Goal: Task Accomplishment & Management: Complete application form

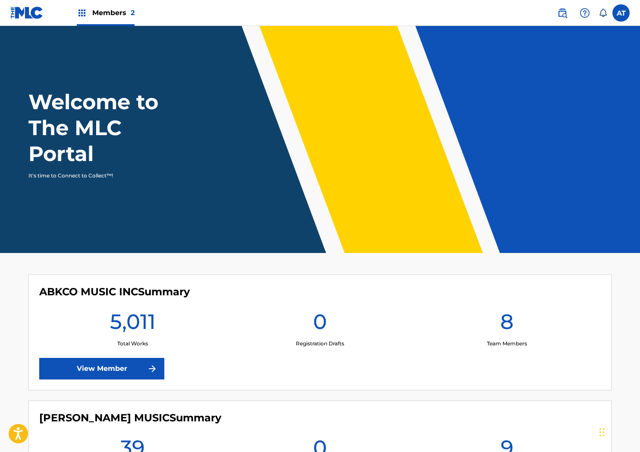
click at [565, 9] on img at bounding box center [562, 13] width 10 height 10
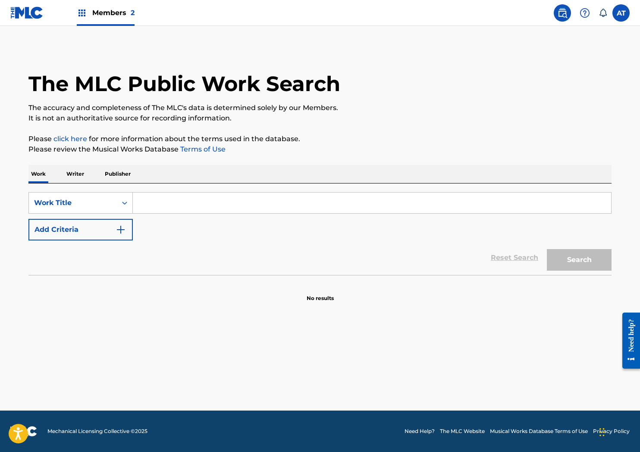
click at [198, 200] on input "Search Form" at bounding box center [372, 202] width 478 height 21
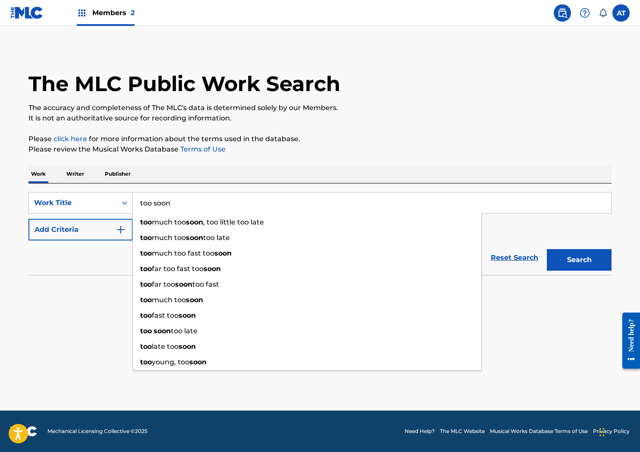
type input "too soon"
click at [28, 219] on button "Add Criteria" at bounding box center [80, 230] width 104 height 22
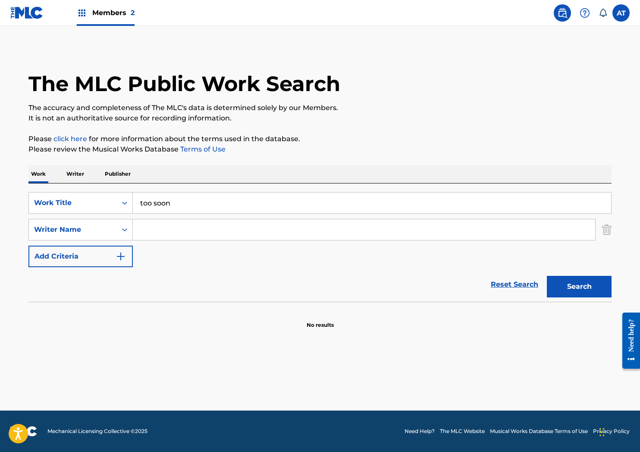
click at [52, 16] on div "Members 2" at bounding box center [72, 12] width 124 height 25
click at [37, 13] on img at bounding box center [26, 12] width 33 height 13
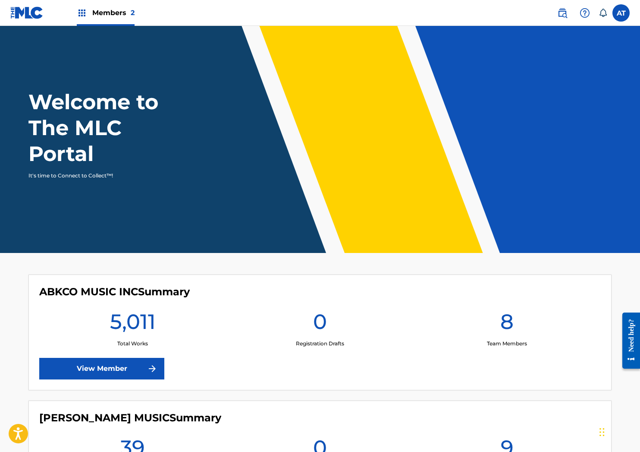
click at [88, 349] on div "ABKCO MUSIC INC Summary 5,011 Total Works 0 Registration Drafts 8 Team Members …" at bounding box center [319, 332] width 583 height 116
click at [88, 369] on link "View Member" at bounding box center [101, 369] width 125 height 22
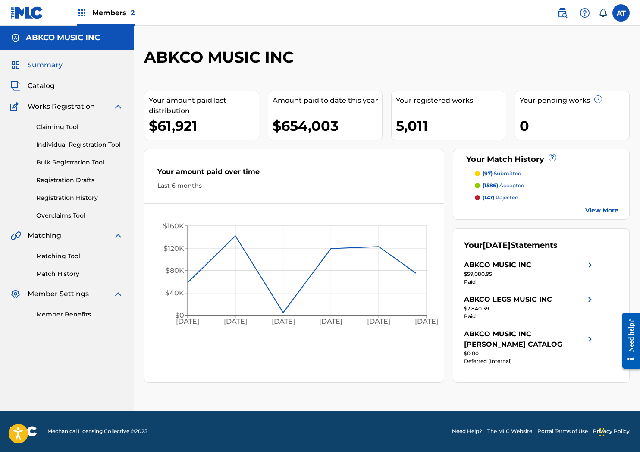
click at [85, 141] on link "Individual Registration Tool" at bounding box center [79, 144] width 87 height 9
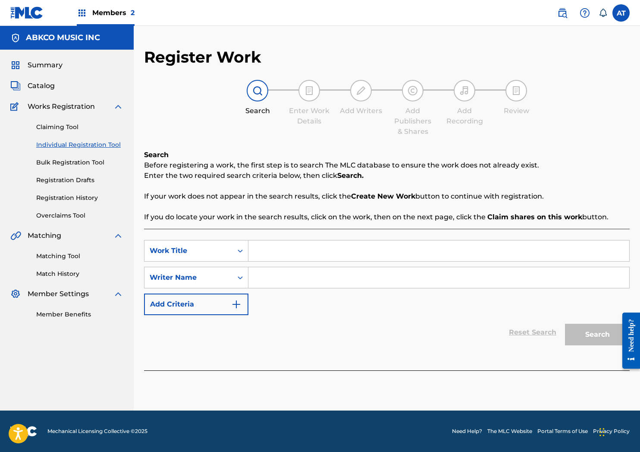
drag, startPoint x: 267, startPoint y: 239, endPoint x: 265, endPoint y: 244, distance: 5.0
click at [265, 242] on div "SearchWithCriteria3727b0c8-1cfd-451e-99eb-be156f23c314 Work Title SearchWithCri…" at bounding box center [387, 299] width 486 height 141
click at [262, 248] on input "Search Form" at bounding box center [438, 250] width 381 height 21
type input "too soon"
type input "[PERSON_NAME]"
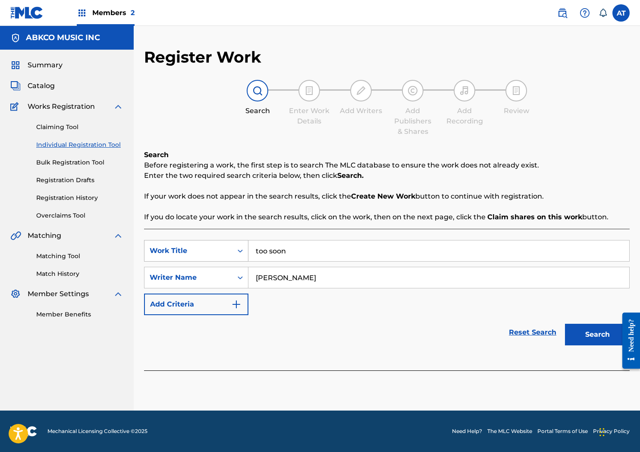
click at [565, 323] on button "Search" at bounding box center [597, 334] width 65 height 22
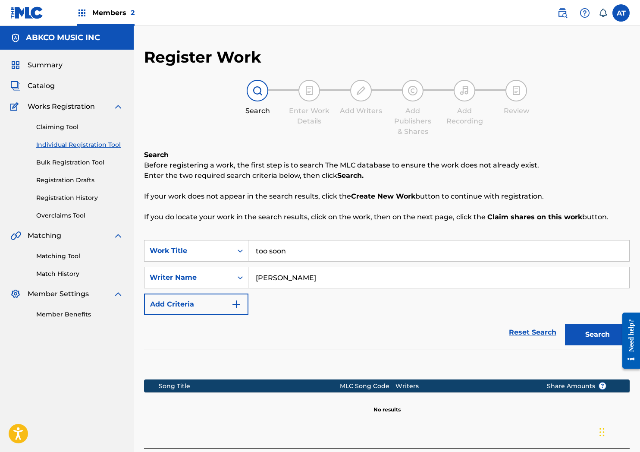
scroll to position [68, 0]
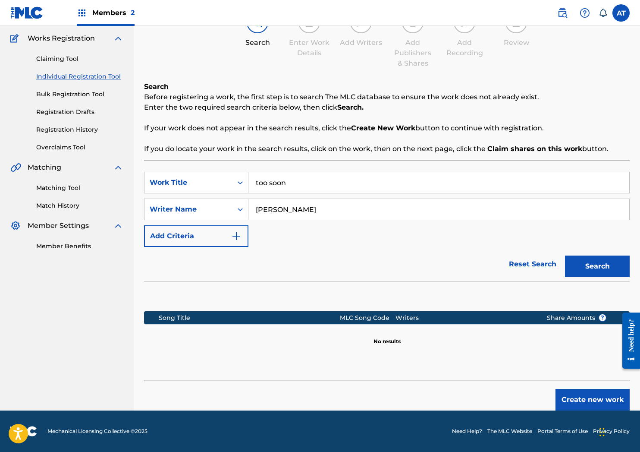
click at [586, 405] on button "Create new work" at bounding box center [593, 400] width 74 height 22
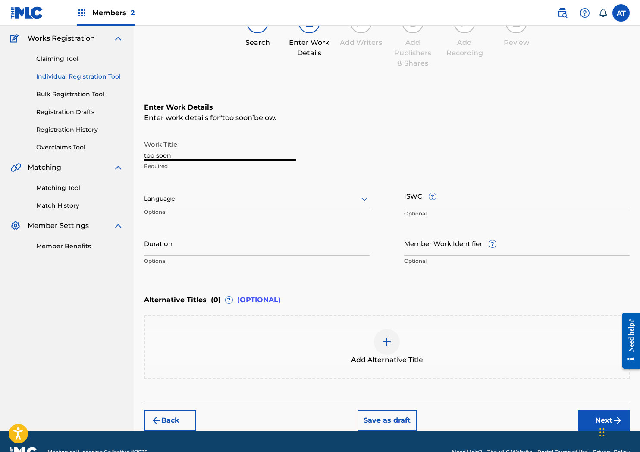
click at [217, 153] on input "too soon" at bounding box center [220, 148] width 152 height 25
drag, startPoint x: 76, startPoint y: 150, endPoint x: -5, endPoint y: 143, distance: 81.8
click at [0, 143] on html "Accessibility Screen-Reader Guide, Feedback, and Issue Reporting | New window M…" at bounding box center [320, 158] width 640 height 452
type input "TOO SOON"
click at [581, 415] on button "Next" at bounding box center [604, 420] width 52 height 22
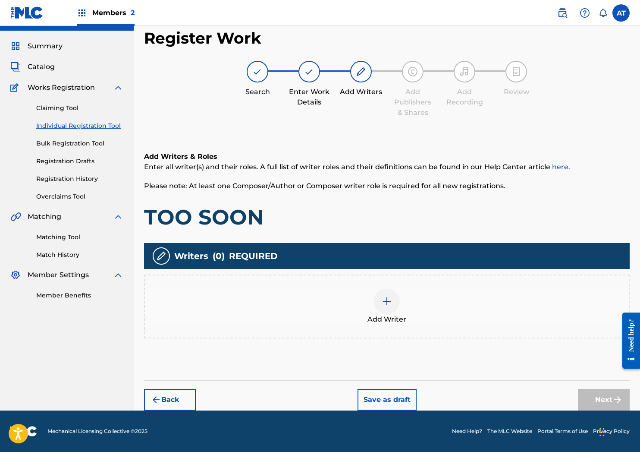
scroll to position [19, 0]
click at [283, 289] on div "Add Writer" at bounding box center [387, 306] width 484 height 36
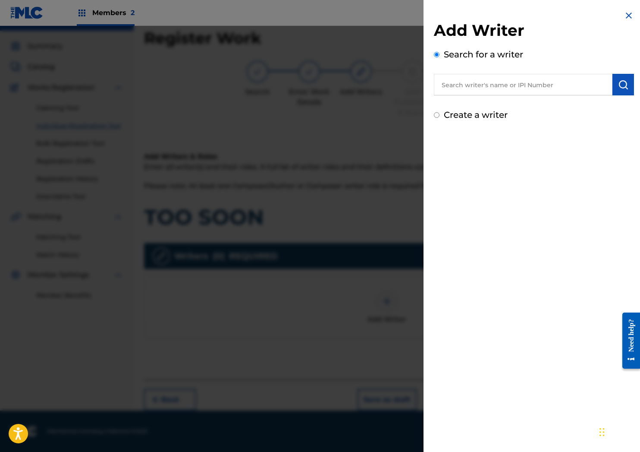
click at [515, 85] on input "text" at bounding box center [523, 85] width 179 height 22
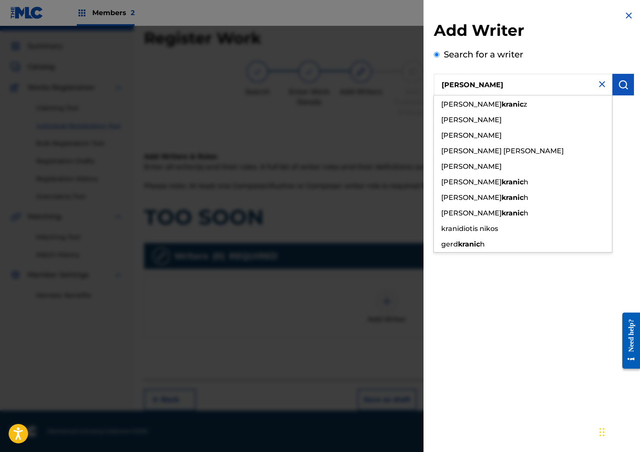
type input "[PERSON_NAME]"
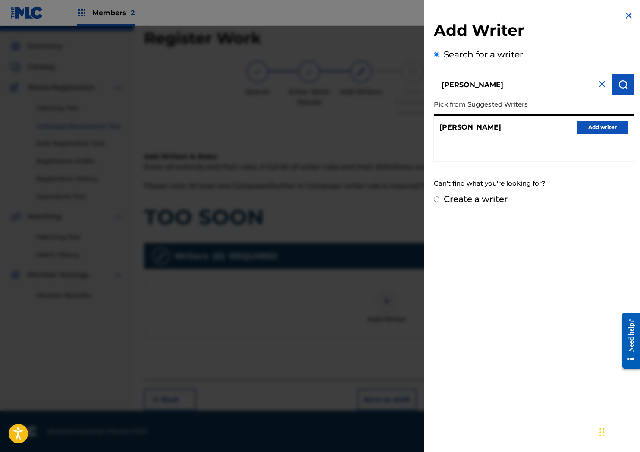
click at [487, 206] on div "Add Writer Search for a writer [PERSON_NAME] Pick from Suggested Writers [PERSO…" at bounding box center [534, 108] width 221 height 216
click at [485, 198] on label "Create a writer" at bounding box center [476, 199] width 64 height 10
radio input "true"
radio input "false"
radio input "true"
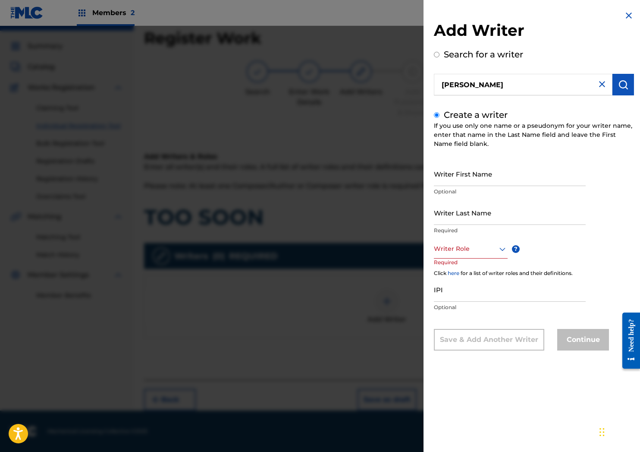
click at [485, 176] on input "Writer First Name" at bounding box center [510, 173] width 152 height 25
type input "AUSTIN"
type input "[PERSON_NAME]"
click at [459, 255] on div "Writer Role" at bounding box center [471, 248] width 74 height 19
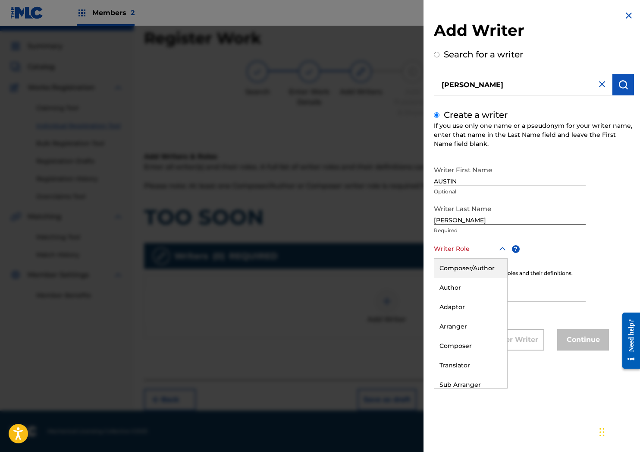
click at [468, 273] on div "Composer/Author" at bounding box center [470, 267] width 73 height 19
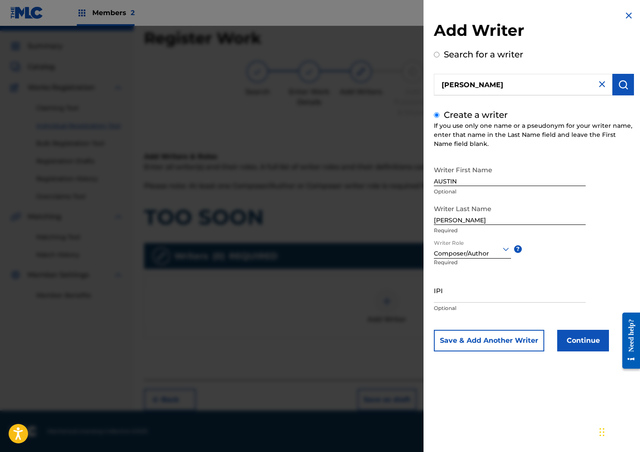
click at [458, 298] on input "IPI" at bounding box center [510, 290] width 152 height 25
paste input "1260270587"
type input "1260270587"
click at [603, 347] on button "Continue" at bounding box center [583, 341] width 52 height 22
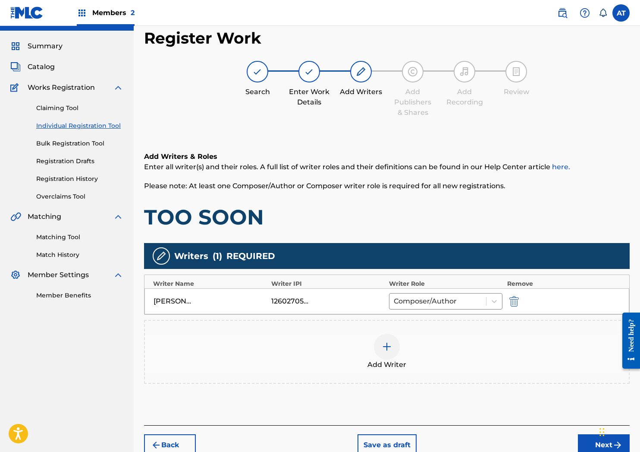
click at [470, 311] on div "[PERSON_NAME] 1260270587 Composer/Author" at bounding box center [386, 301] width 485 height 26
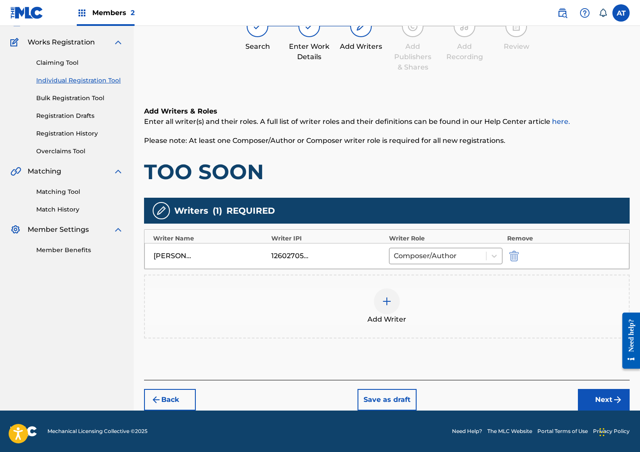
click at [494, 342] on div "Add Writers & Roles Enter all writer(s) and their roles. A full list of writer …" at bounding box center [387, 232] width 486 height 294
click at [606, 398] on button "Next" at bounding box center [604, 400] width 52 height 22
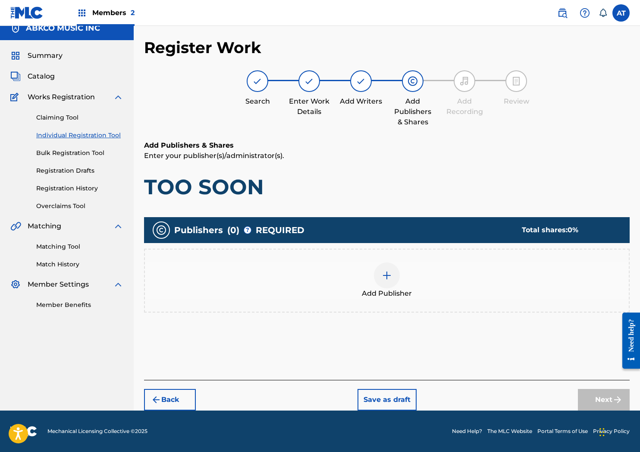
click at [315, 280] on div "Add Publisher" at bounding box center [387, 280] width 484 height 36
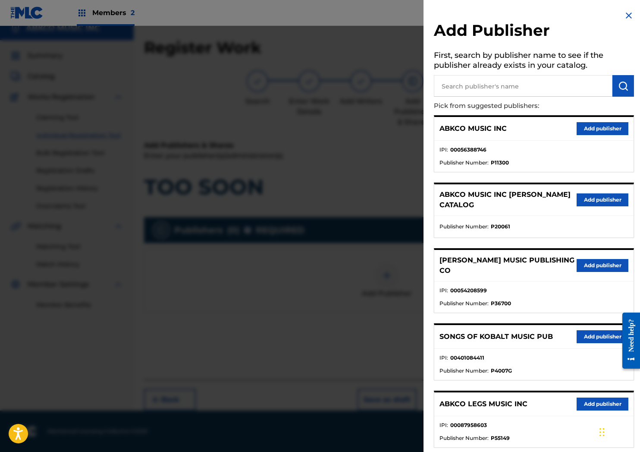
click at [532, 79] on input "text" at bounding box center [523, 86] width 179 height 22
type input "TGMG PUBLISHING"
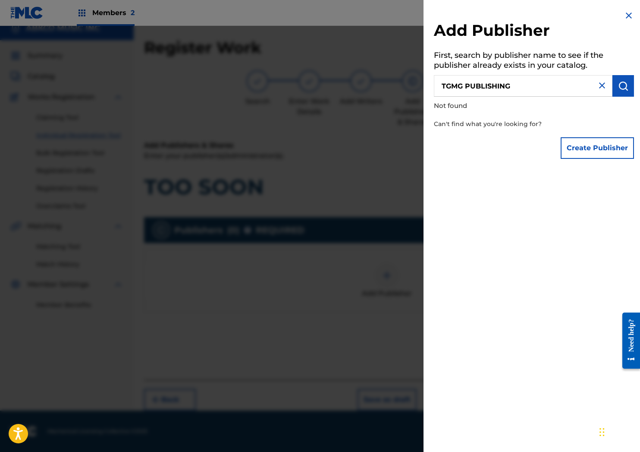
click at [582, 153] on button "Create Publisher" at bounding box center [597, 148] width 73 height 22
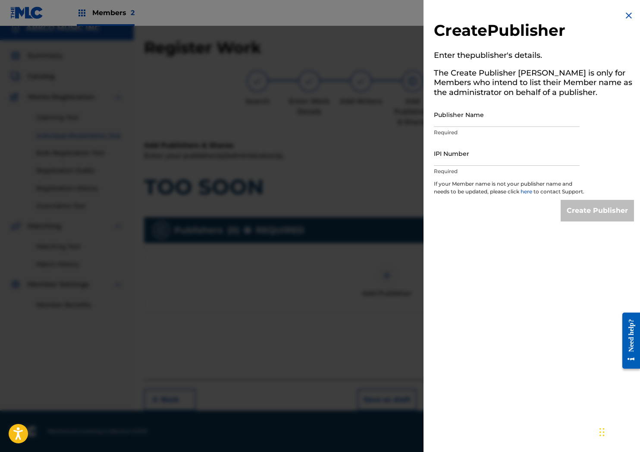
click at [480, 116] on input "Publisher Name" at bounding box center [507, 114] width 146 height 25
type input "TGMG PUBLISHING"
click at [463, 156] on input "IPI Number" at bounding box center [507, 153] width 146 height 25
paste input "1260270587"
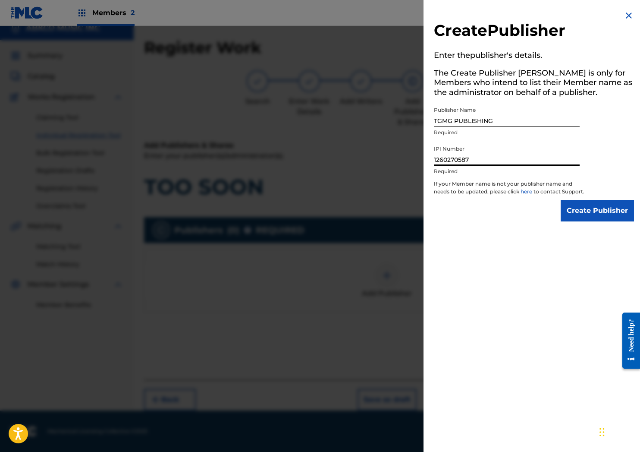
type input "1260270587"
click at [594, 208] on input "Create Publisher" at bounding box center [597, 211] width 73 height 22
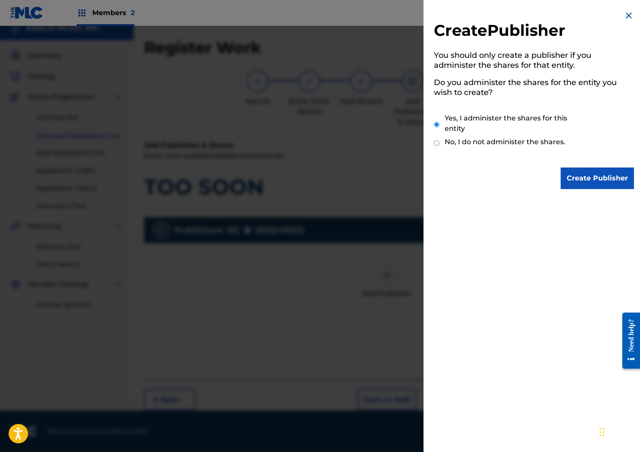
click at [586, 170] on input "Create Publisher" at bounding box center [597, 178] width 73 height 22
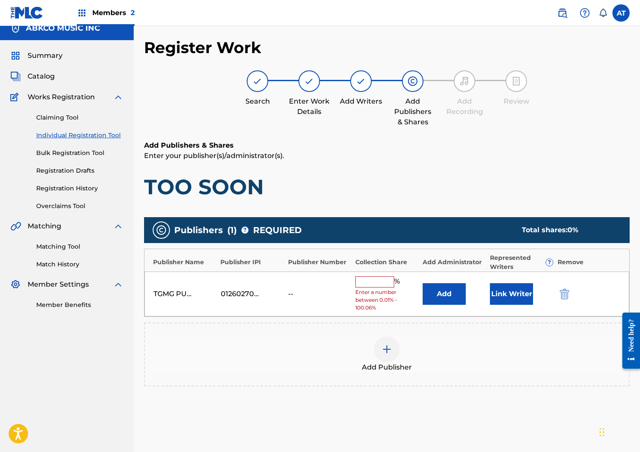
click at [378, 283] on input "text" at bounding box center [374, 281] width 39 height 11
click at [444, 288] on button "Add" at bounding box center [444, 294] width 43 height 22
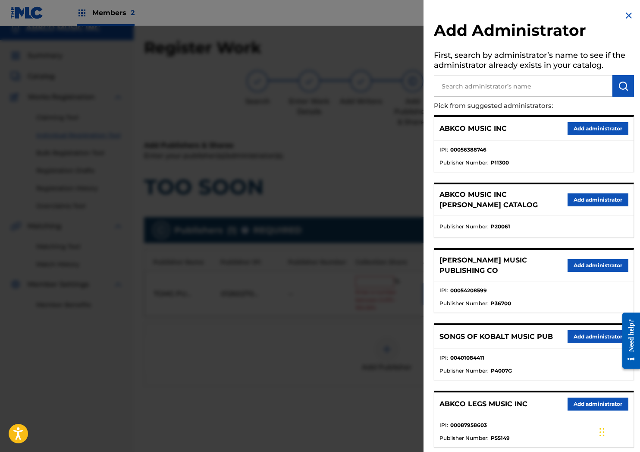
click at [568, 134] on button "Add administrator" at bounding box center [598, 128] width 61 height 13
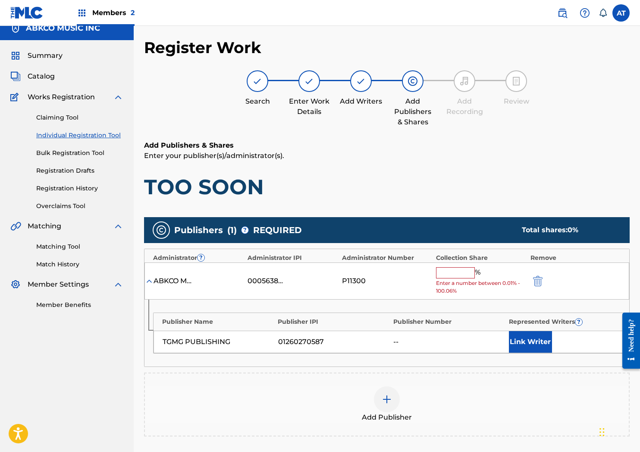
drag, startPoint x: 499, startPoint y: 259, endPoint x: 452, endPoint y: 273, distance: 49.1
click at [498, 261] on div "Collection Share" at bounding box center [481, 257] width 90 height 9
click at [437, 275] on input "text" at bounding box center [455, 272] width 39 height 11
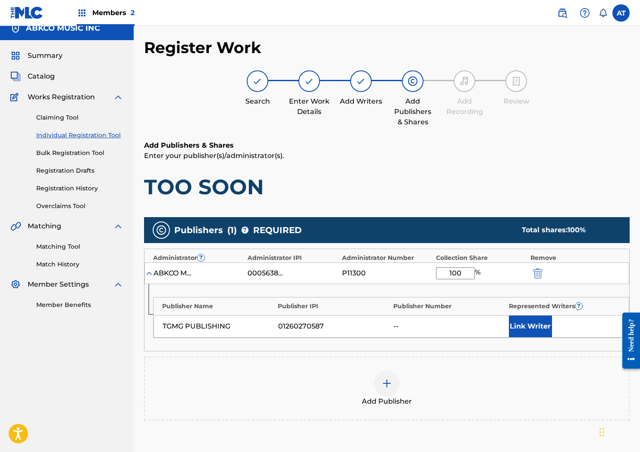
type input "100"
click at [551, 333] on button "Link Writer" at bounding box center [530, 326] width 43 height 22
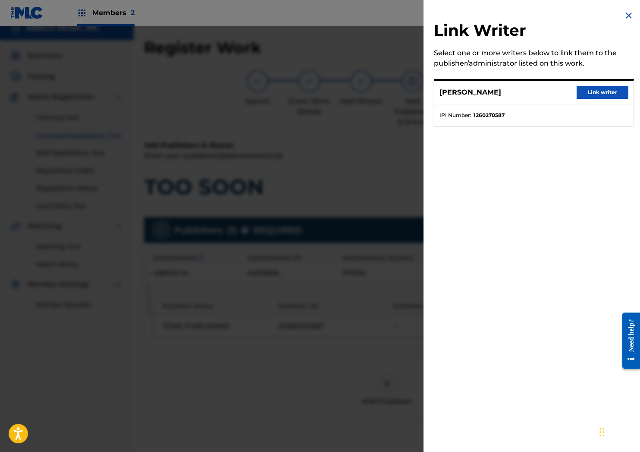
click at [611, 95] on button "Link writer" at bounding box center [603, 92] width 52 height 13
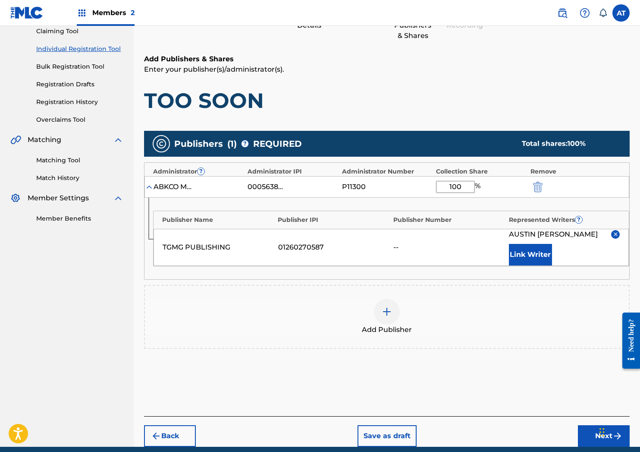
drag, startPoint x: 588, startPoint y: 437, endPoint x: 582, endPoint y: 432, distance: 7.3
click at [587, 437] on button "Next" at bounding box center [604, 436] width 52 height 22
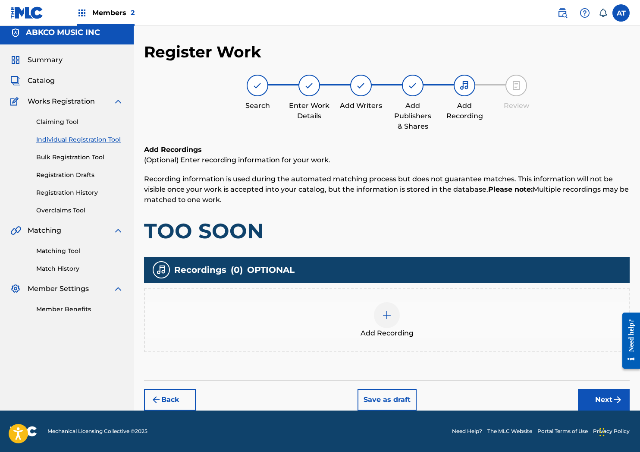
click at [339, 314] on div "Add Recording" at bounding box center [387, 320] width 484 height 36
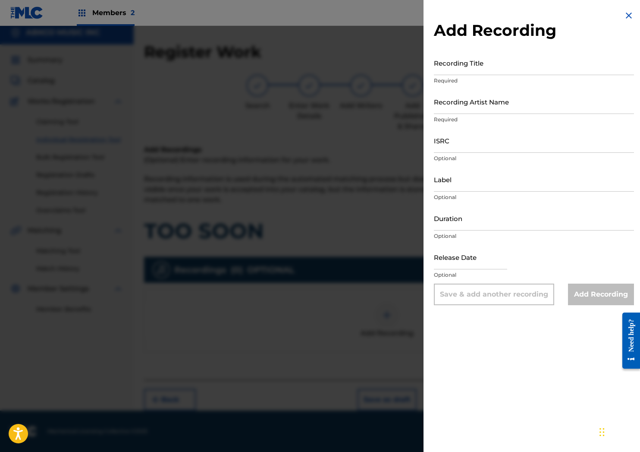
click at [516, 66] on input "Recording Title" at bounding box center [534, 62] width 200 height 25
type input "TOO SOON"
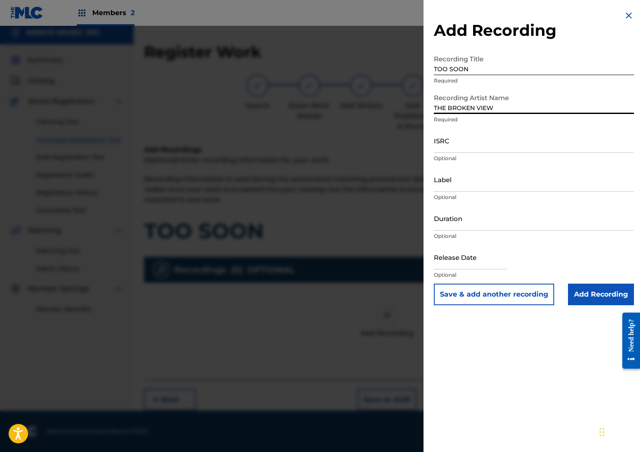
type input "THE BROKEN VIEW"
click at [479, 155] on p "Optional" at bounding box center [534, 158] width 200 height 8
click at [478, 139] on input "ISRC" at bounding box center [534, 140] width 200 height 25
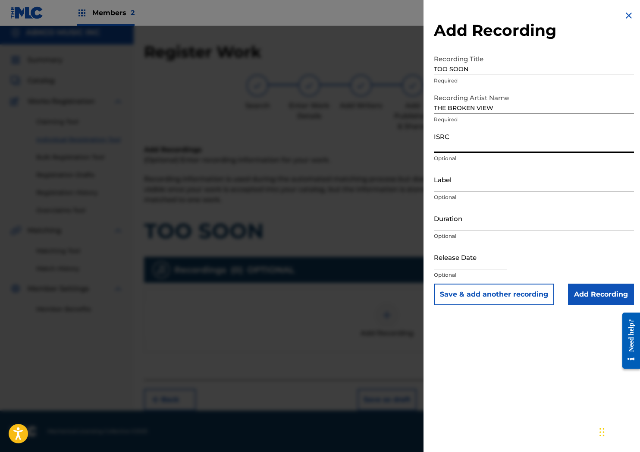
paste input "QT34Y2500024"
type input "QT34Y2500024"
click at [453, 185] on input "Label" at bounding box center [534, 179] width 200 height 25
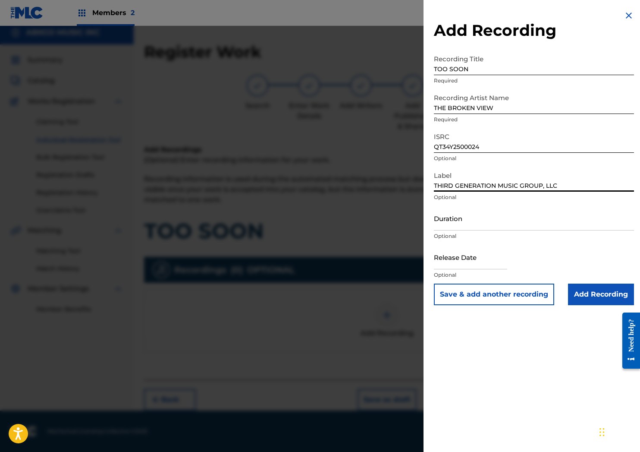
type input "THIRD GENERATION MUSIC GROUP, LLC"
type input "[DATE]"
click at [460, 265] on input "[DATE]" at bounding box center [470, 257] width 73 height 25
select select "7"
select select "2025"
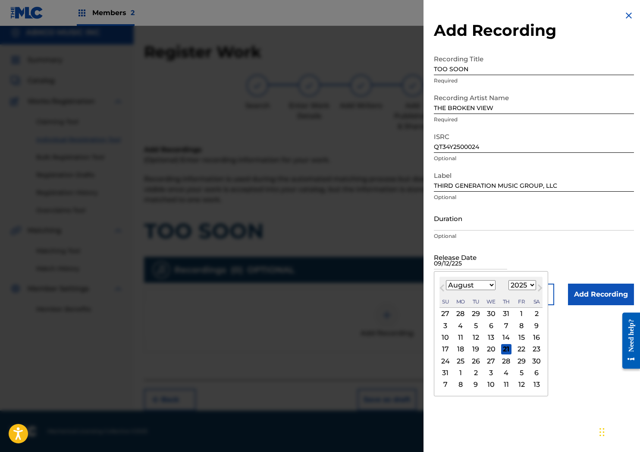
type input "[DATE]"
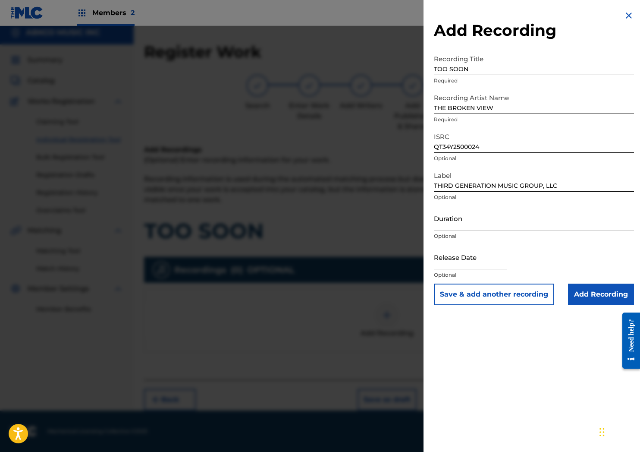
click at [482, 258] on input "text" at bounding box center [470, 257] width 73 height 25
select select "7"
select select "2025"
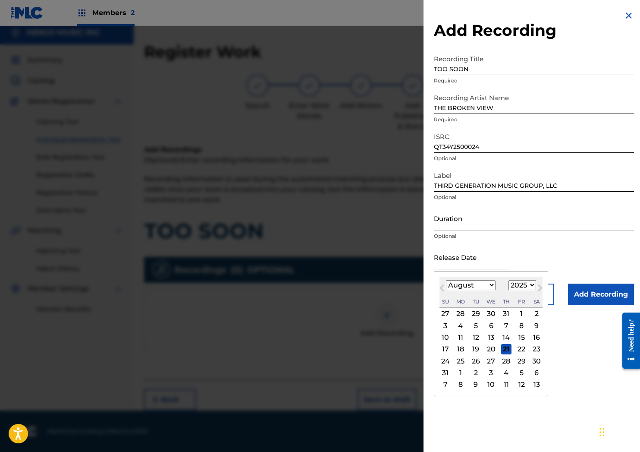
click at [448, 298] on div "Su" at bounding box center [445, 301] width 10 height 10
click at [539, 288] on span "Next Month" at bounding box center [539, 289] width 0 height 13
select select "8"
click at [521, 320] on div "12" at bounding box center [521, 325] width 10 height 10
type input "[DATE]"
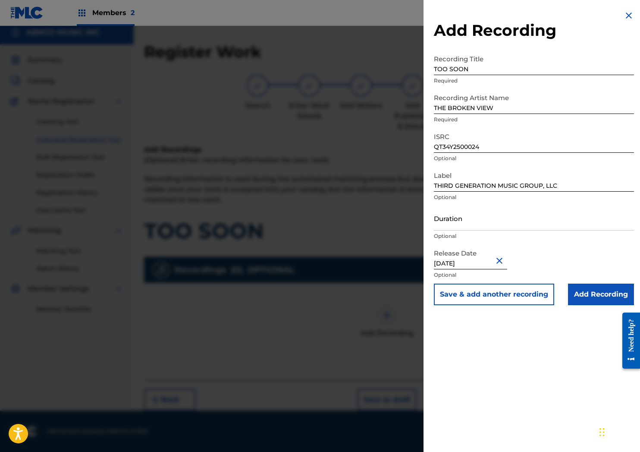
click at [572, 242] on div "Duration Optional" at bounding box center [534, 225] width 200 height 39
click at [613, 295] on input "Add Recording" at bounding box center [601, 294] width 66 height 22
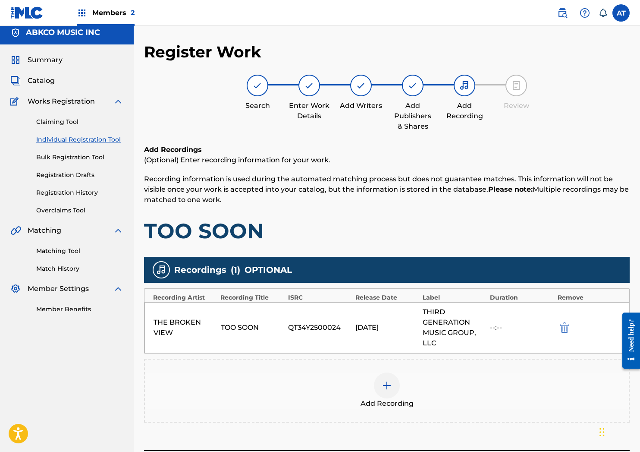
scroll to position [75, 0]
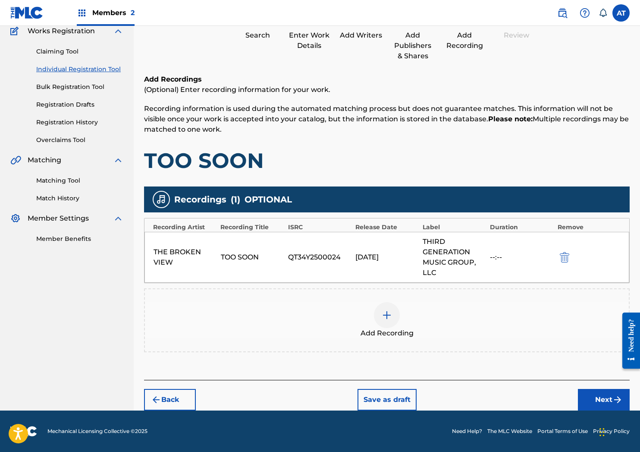
click at [592, 397] on button "Next" at bounding box center [604, 400] width 52 height 22
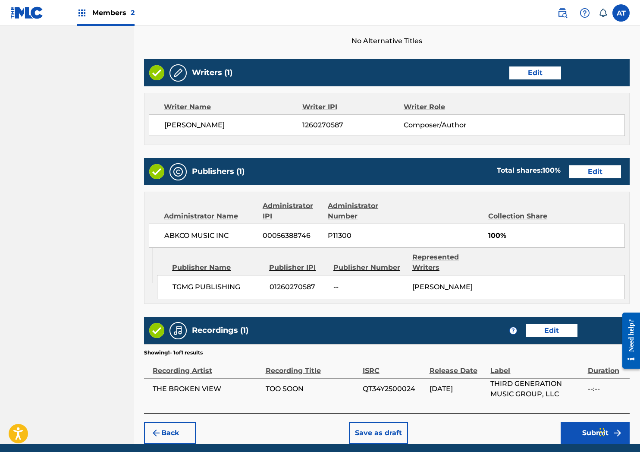
scroll to position [335, 0]
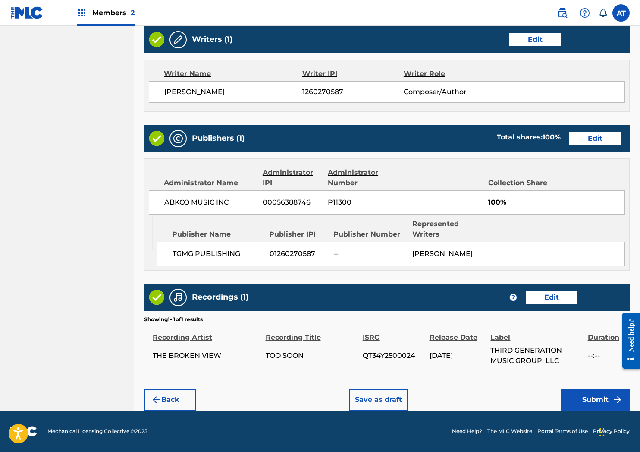
click at [576, 403] on button "Submit" at bounding box center [595, 400] width 69 height 22
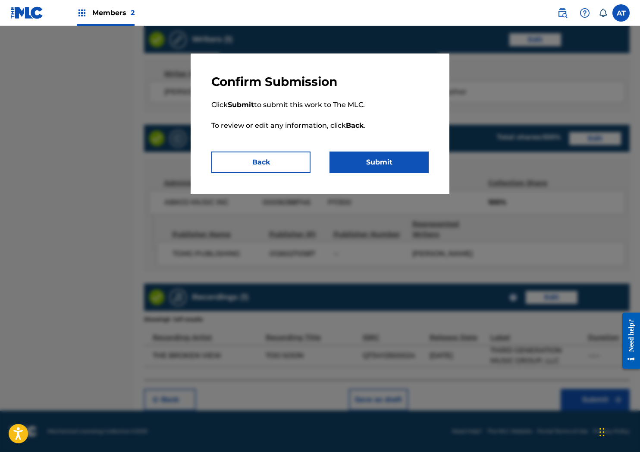
click at [369, 156] on button "Submit" at bounding box center [379, 162] width 99 height 22
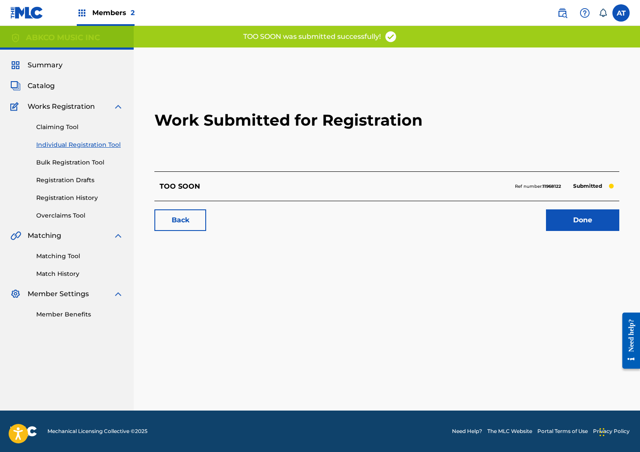
click at [578, 230] on link "Done" at bounding box center [582, 220] width 73 height 22
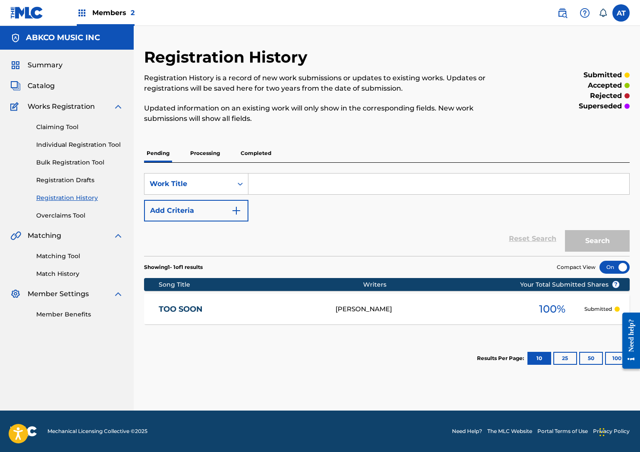
click at [292, 213] on div "SearchWithCriteria68be8547-9642-4d49-a9d0-bca309e41ac8 Work Title Add Criteria" at bounding box center [387, 197] width 486 height 48
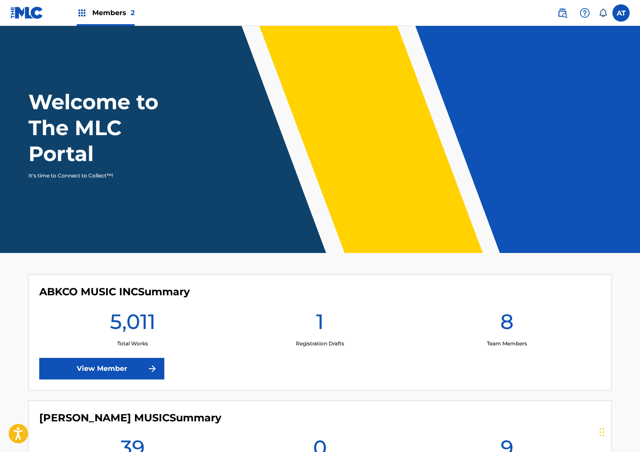
click at [144, 364] on link "View Member" at bounding box center [101, 369] width 125 height 22
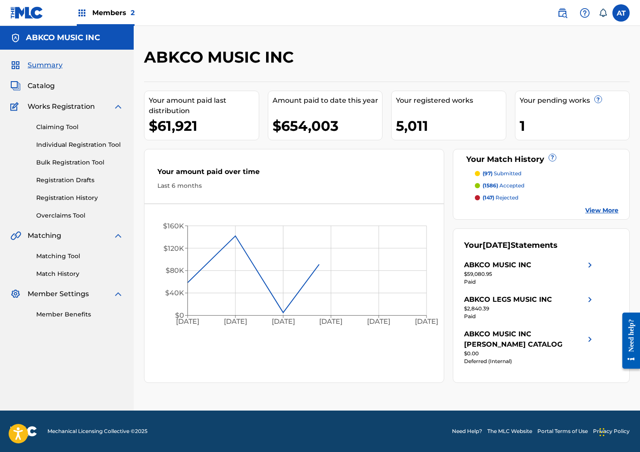
click at [94, 144] on link "Individual Registration Tool" at bounding box center [79, 144] width 87 height 9
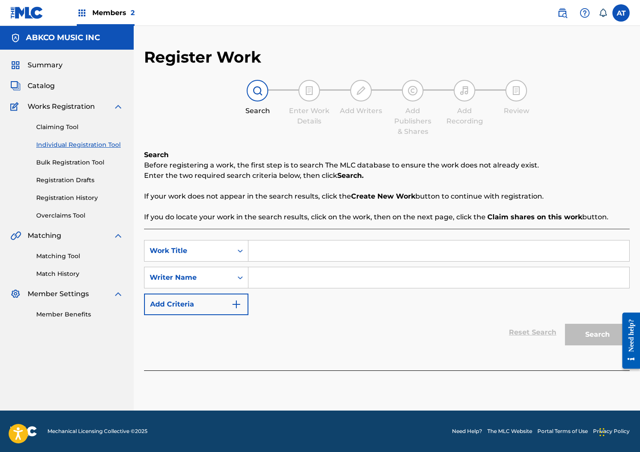
click at [301, 269] on input "Search Form" at bounding box center [438, 277] width 381 height 21
drag, startPoint x: 278, startPoint y: 264, endPoint x: 279, endPoint y: 254, distance: 10.0
click at [278, 263] on div "SearchWithCriteria40ee5747-34cf-4976-b64e-0b7dc5b4965f Work Title SearchWithCri…" at bounding box center [387, 277] width 486 height 75
click at [279, 250] on input "Search Form" at bounding box center [438, 250] width 381 height 21
type input "honestly"
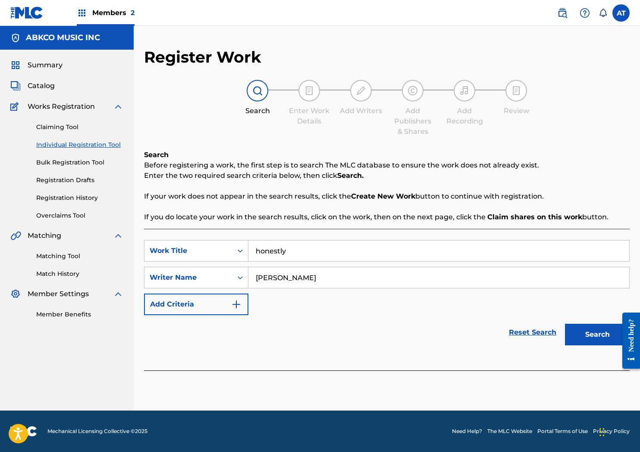
type input "gomes"
click at [565, 323] on button "Search" at bounding box center [597, 334] width 65 height 22
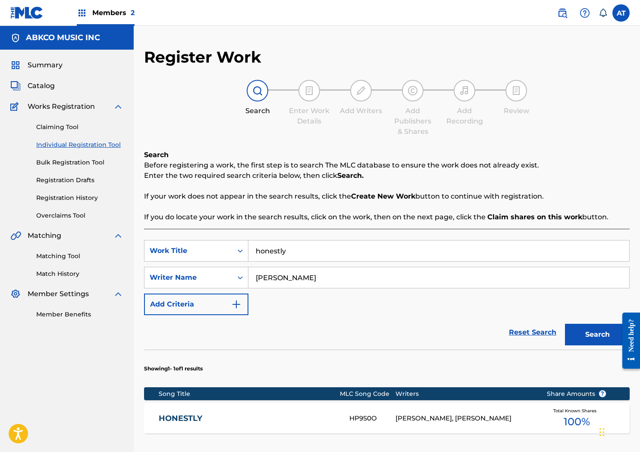
scroll to position [129, 0]
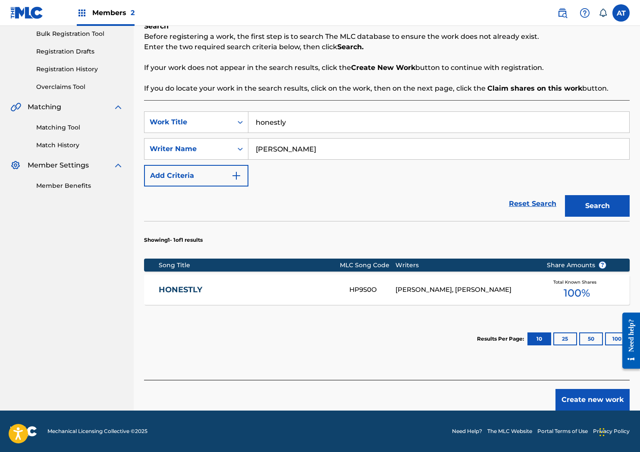
click at [573, 394] on button "Create new work" at bounding box center [593, 400] width 74 height 22
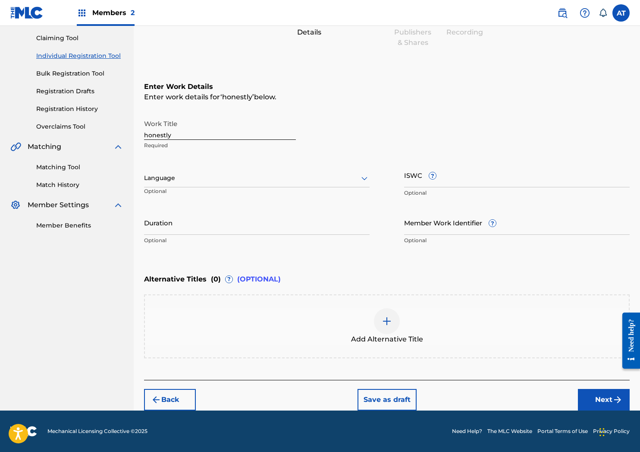
click at [214, 135] on input "honestly" at bounding box center [220, 127] width 152 height 25
drag, startPoint x: 90, startPoint y: 124, endPoint x: 27, endPoint y: 125, distance: 63.0
click at [20, 120] on main "ABKCO MUSIC INC Summary Catalog Works Registration Claiming Tool Individual Reg…" at bounding box center [320, 173] width 640 height 473
type input "HONESTLY"
click at [197, 176] on div at bounding box center [257, 178] width 226 height 11
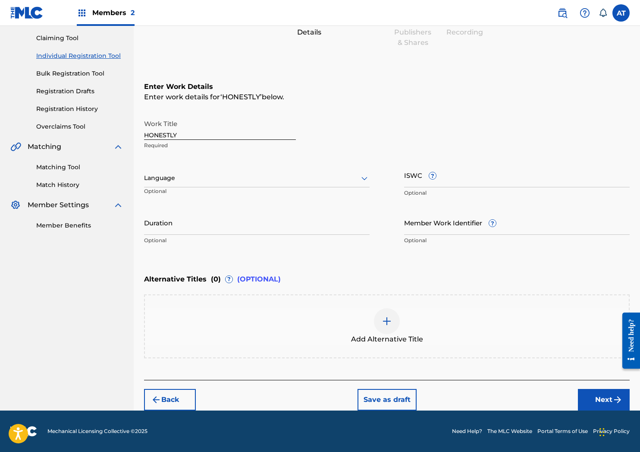
click at [594, 395] on button "Next" at bounding box center [604, 400] width 52 height 22
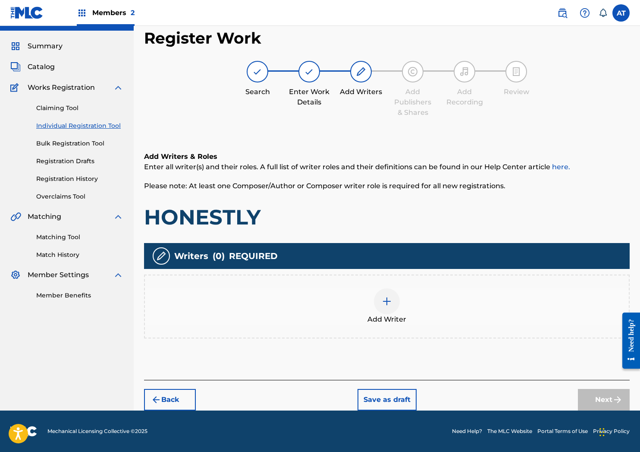
scroll to position [19, 0]
click at [299, 288] on div "Add Writer" at bounding box center [387, 306] width 484 height 36
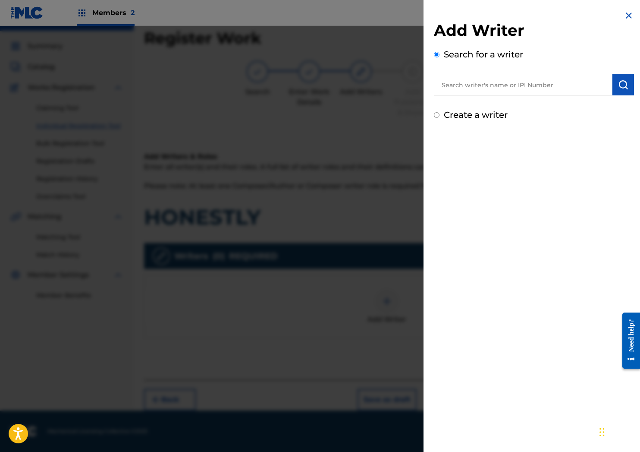
click at [492, 90] on input "text" at bounding box center [523, 85] width 179 height 22
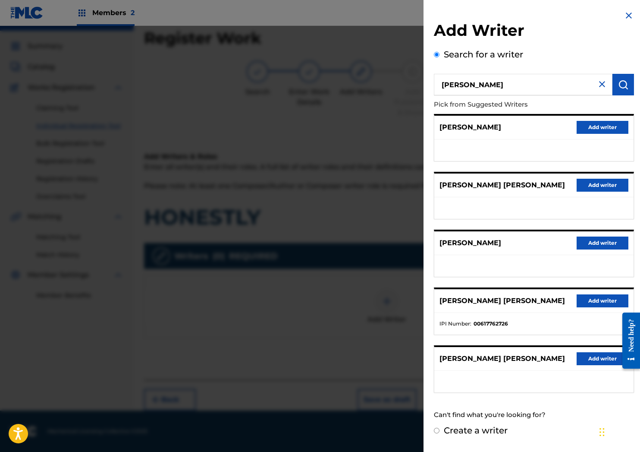
click at [531, 85] on input "gomes" at bounding box center [523, 85] width 179 height 22
drag, startPoint x: 378, startPoint y: 64, endPoint x: 346, endPoint y: 75, distance: 33.7
click at [362, 63] on div "Add Writer Search for a writer gomes Pick from Suggested Writers JORGE GOMES GO…" at bounding box center [320, 239] width 640 height 426
click at [495, 92] on input "gomes" at bounding box center [523, 85] width 179 height 22
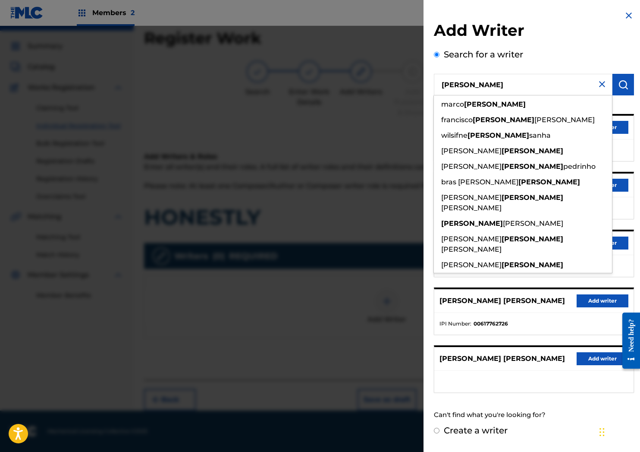
paste input "00671213174"
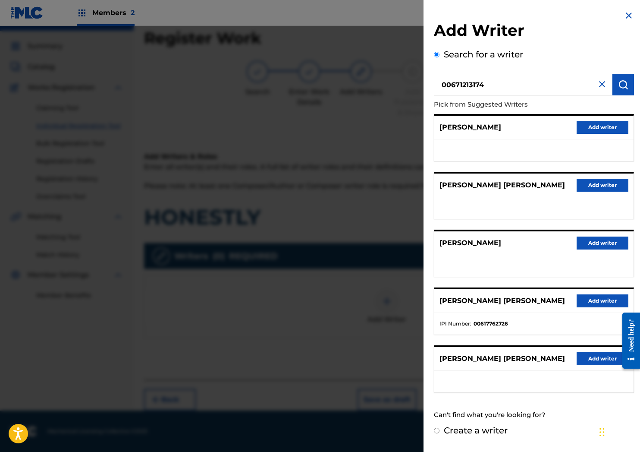
type input "00671213174"
click at [630, 85] on button "submit" at bounding box center [623, 85] width 22 height 22
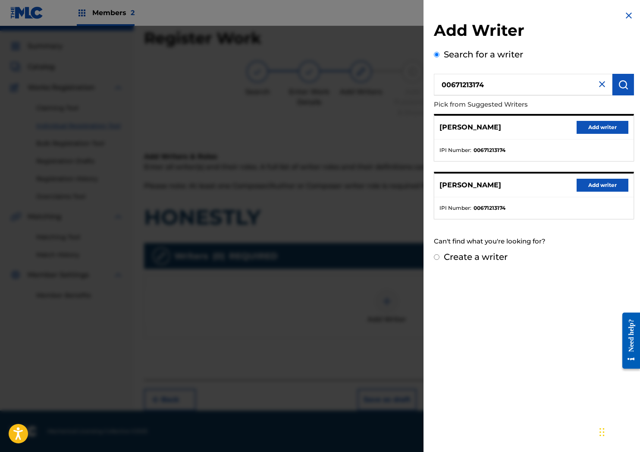
click at [609, 126] on button "Add writer" at bounding box center [603, 127] width 52 height 13
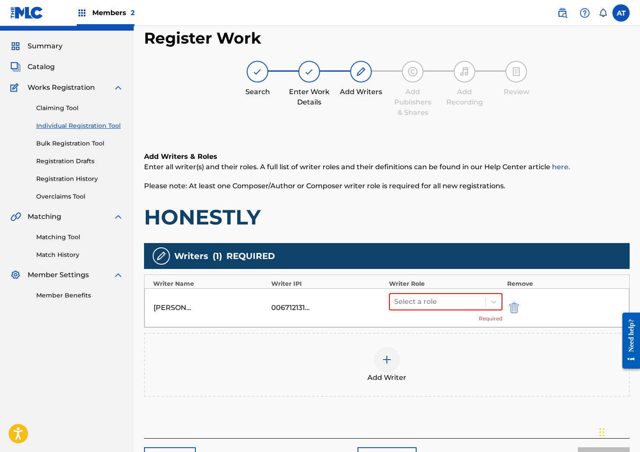
scroll to position [77, 0]
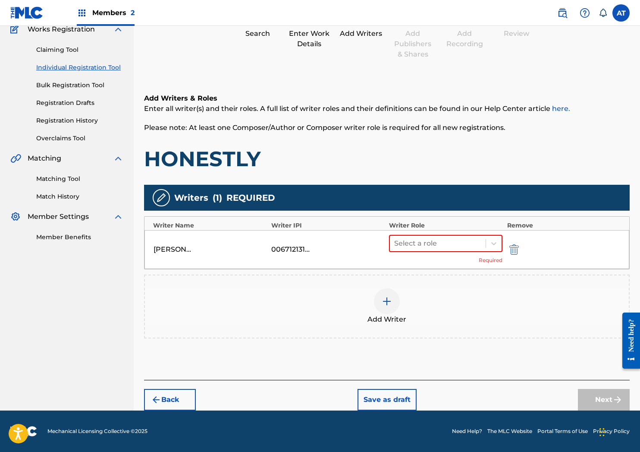
click at [434, 258] on div "Select a role Required" at bounding box center [445, 249] width 113 height 29
click at [440, 245] on div at bounding box center [437, 243] width 87 height 12
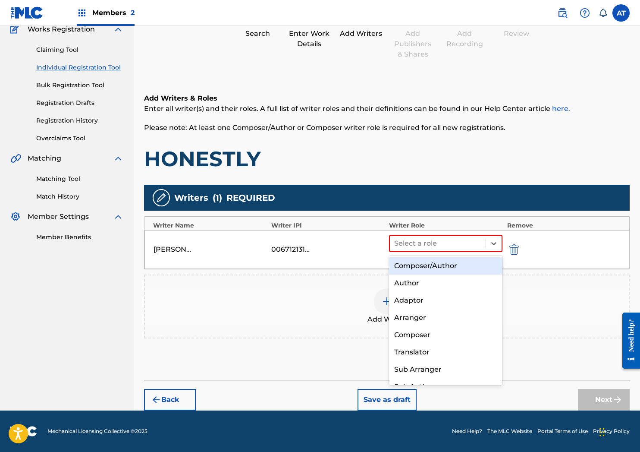
click at [441, 270] on div "Composer/Author" at bounding box center [445, 265] width 113 height 17
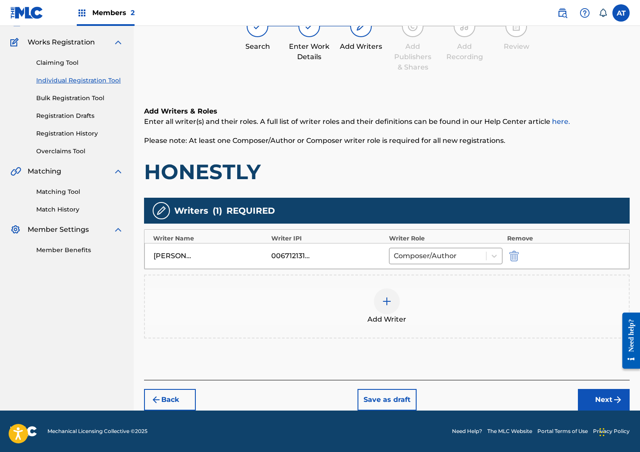
click at [489, 301] on div "Add Writer" at bounding box center [387, 306] width 484 height 36
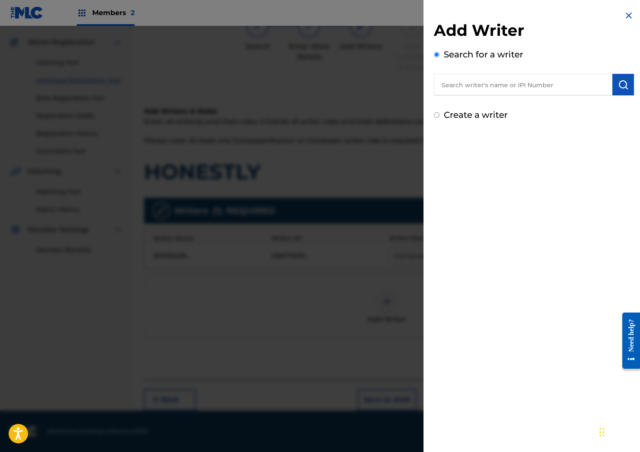
click at [294, 313] on div at bounding box center [320, 252] width 640 height 452
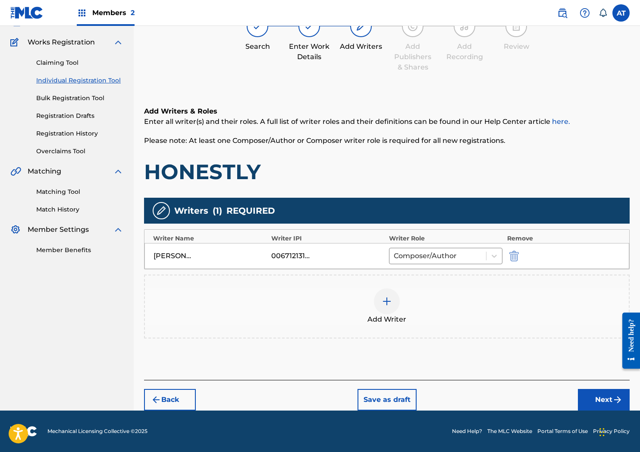
click at [592, 393] on button "Next" at bounding box center [604, 400] width 52 height 22
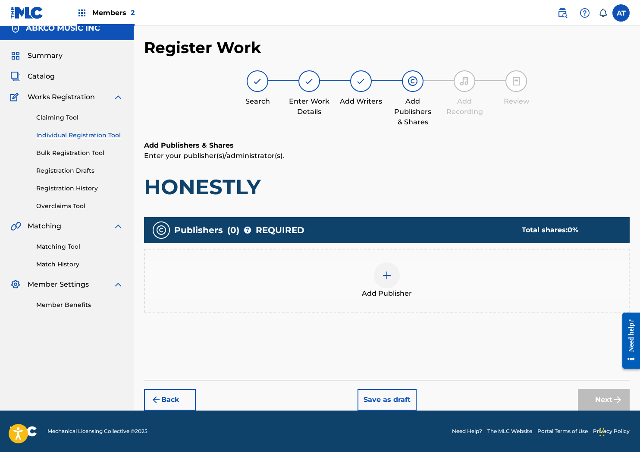
click at [322, 267] on div "Add Publisher" at bounding box center [387, 280] width 484 height 36
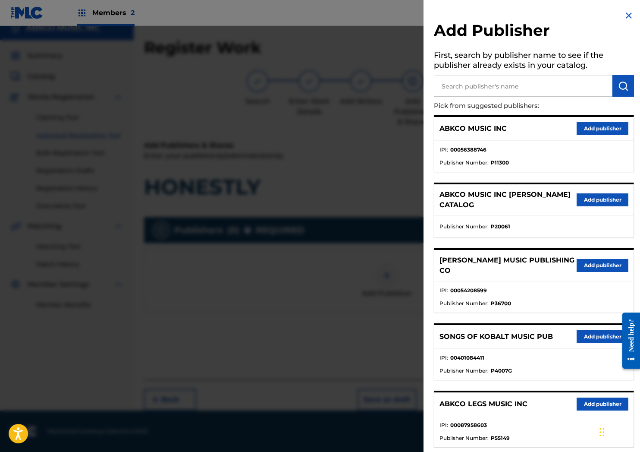
click at [508, 92] on input "text" at bounding box center [523, 86] width 179 height 22
type input "songs of hard knocks"
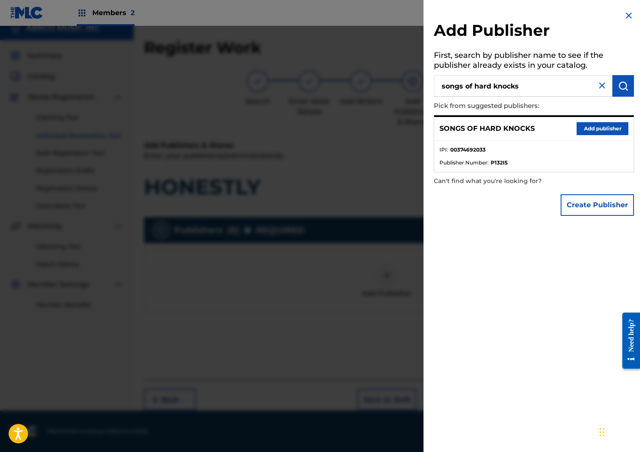
click at [585, 124] on button "Add publisher" at bounding box center [603, 128] width 52 height 13
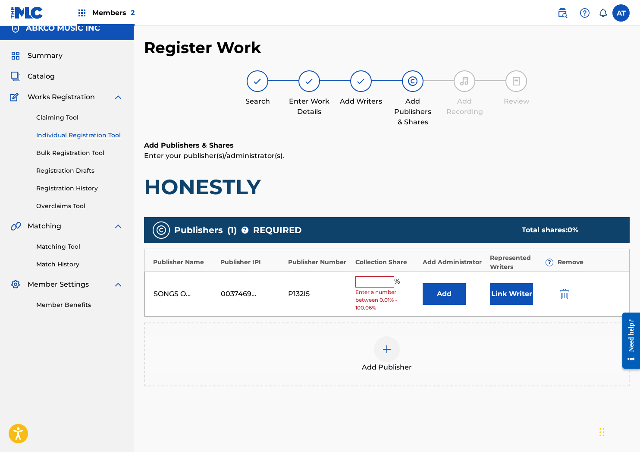
scroll to position [83, 0]
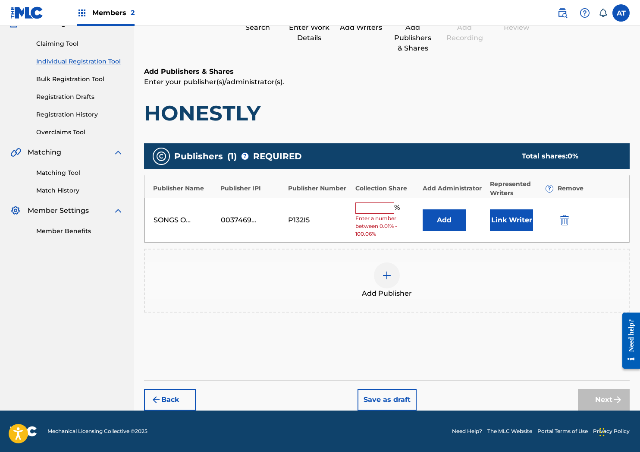
click at [474, 222] on div "Add" at bounding box center [454, 220] width 63 height 22
click at [459, 222] on button "Add" at bounding box center [444, 220] width 43 height 22
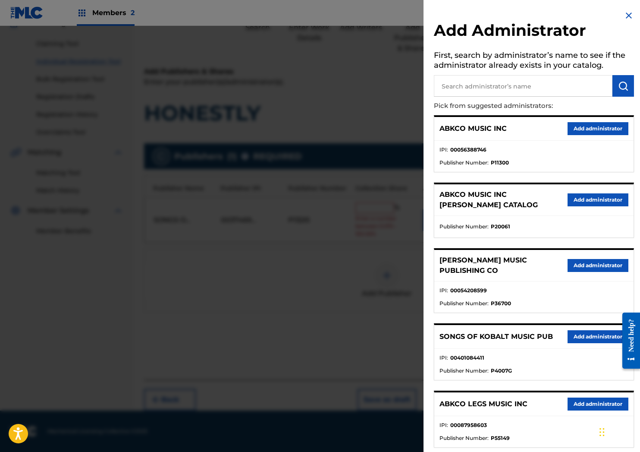
click at [595, 123] on button "Add administrator" at bounding box center [598, 128] width 61 height 13
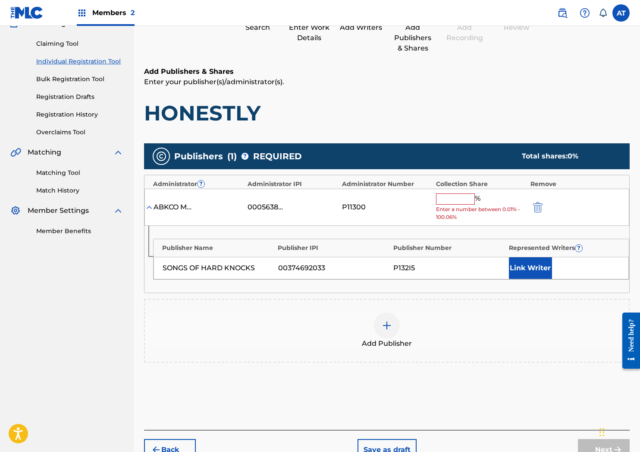
click at [448, 201] on input "text" at bounding box center [455, 198] width 39 height 11
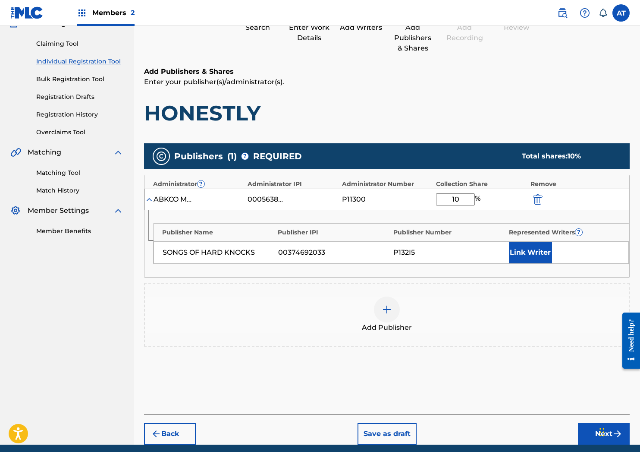
type input "10"
click at [545, 244] on button "Link Writer" at bounding box center [530, 253] width 43 height 22
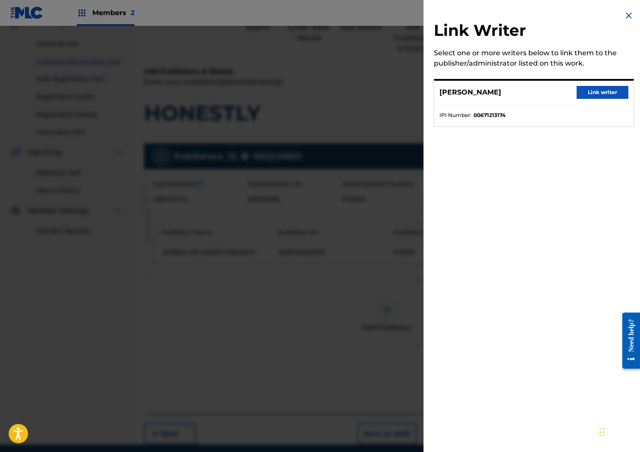
click at [581, 92] on button "Link writer" at bounding box center [603, 92] width 52 height 13
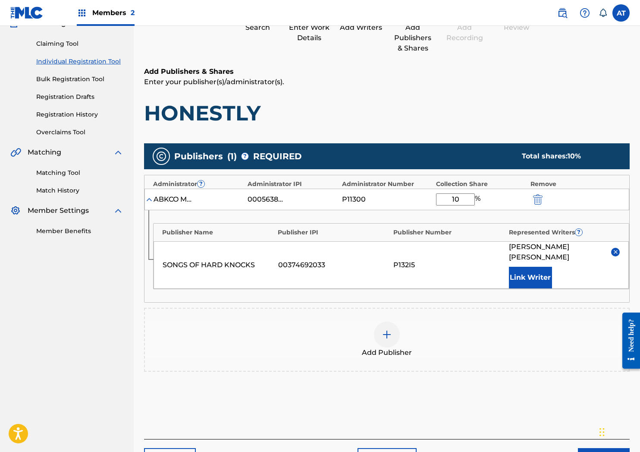
scroll to position [126, 0]
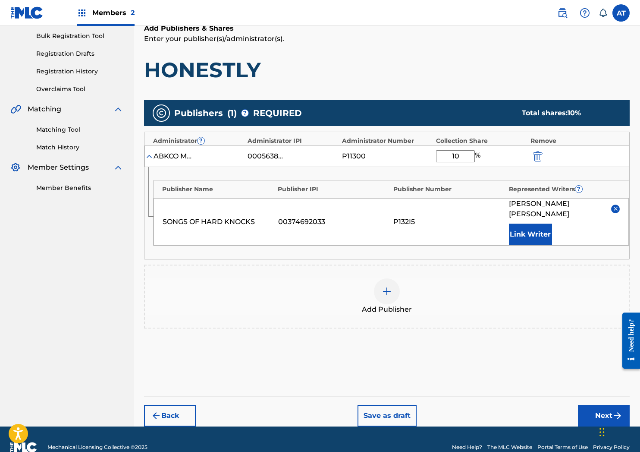
drag, startPoint x: 614, startPoint y: 201, endPoint x: 572, endPoint y: 226, distance: 48.9
click at [614, 204] on button at bounding box center [615, 208] width 9 height 9
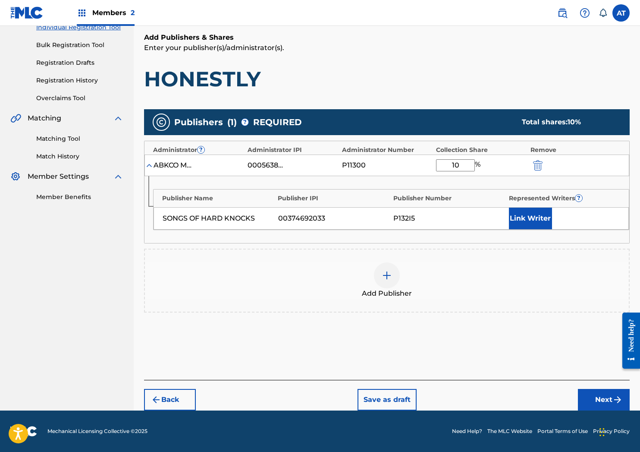
click at [407, 285] on div "Add Publisher" at bounding box center [387, 280] width 484 height 36
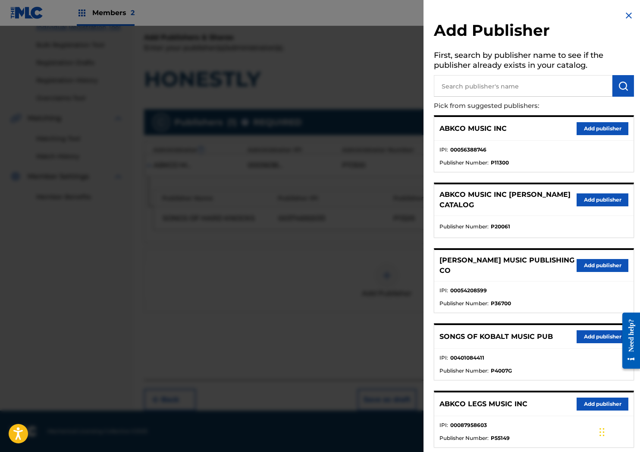
click at [190, 345] on div at bounding box center [320, 252] width 640 height 452
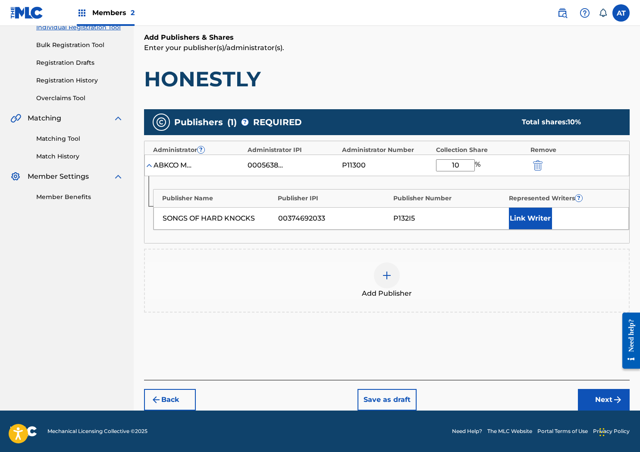
click at [413, 283] on div "Add Publisher" at bounding box center [387, 280] width 484 height 36
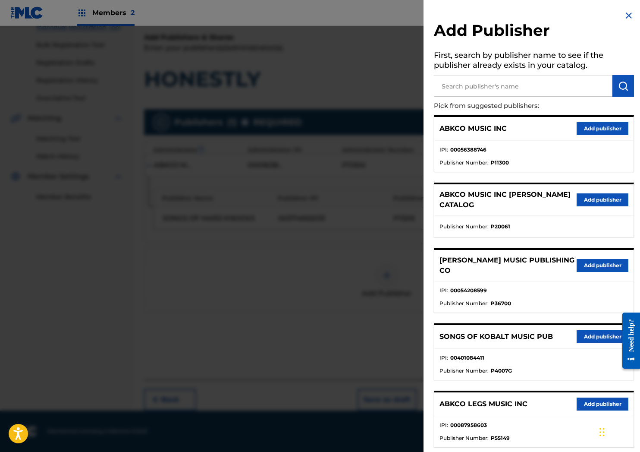
click at [507, 87] on input "text" at bounding box center [523, 86] width 179 height 22
type input "gomey"
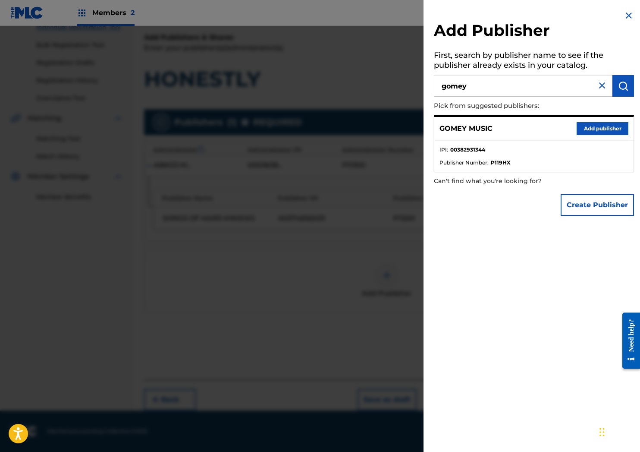
click at [601, 120] on div "GOMEY MUSIC Add publisher" at bounding box center [533, 129] width 199 height 24
click at [597, 126] on button "Add publisher" at bounding box center [603, 128] width 52 height 13
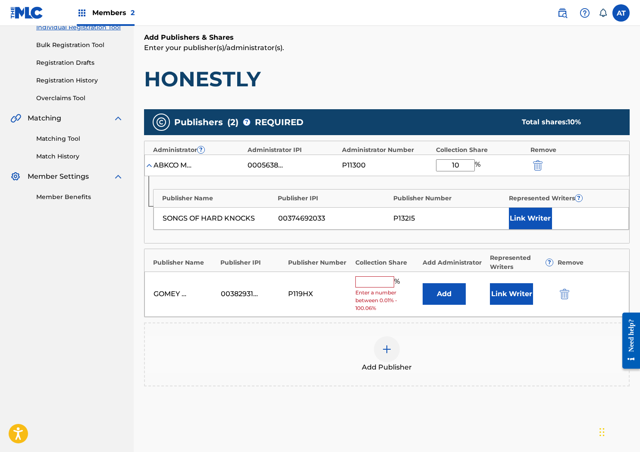
click at [430, 286] on button "Add" at bounding box center [444, 294] width 43 height 22
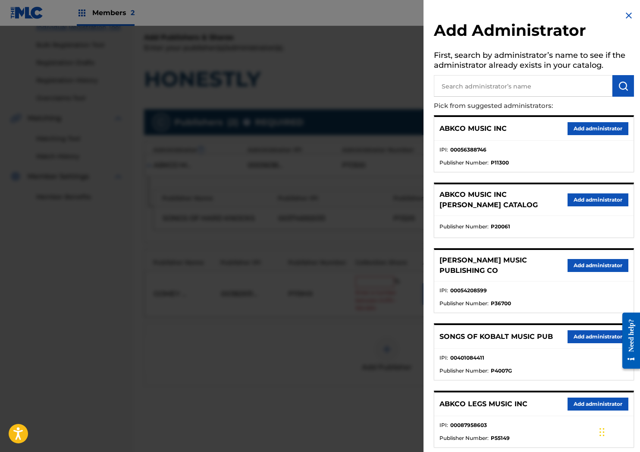
click at [580, 125] on button "Add administrator" at bounding box center [598, 128] width 61 height 13
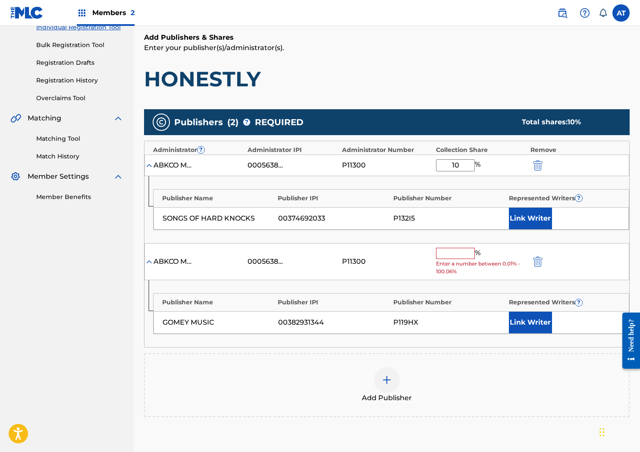
click at [439, 258] on input "text" at bounding box center [455, 253] width 39 height 11
click at [444, 256] on input "text" at bounding box center [455, 253] width 39 height 11
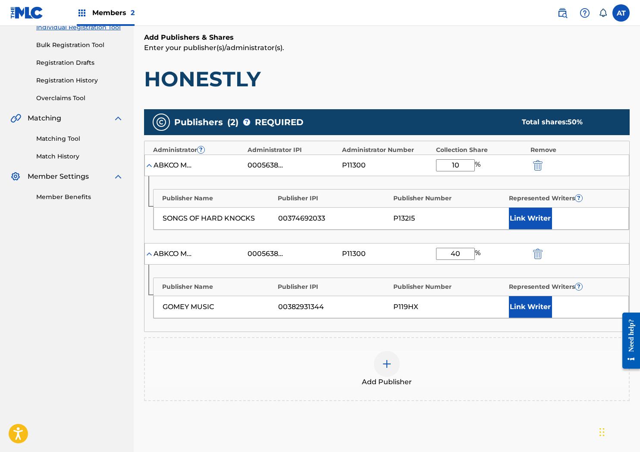
type input "40"
click at [536, 298] on button "Link Writer" at bounding box center [530, 307] width 43 height 22
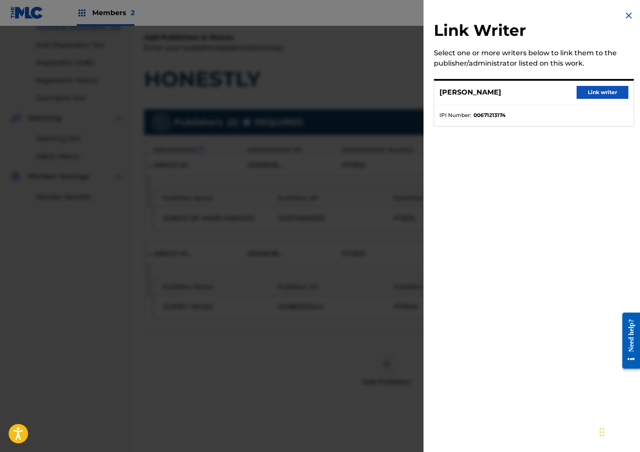
click at [606, 94] on button "Link writer" at bounding box center [603, 92] width 52 height 13
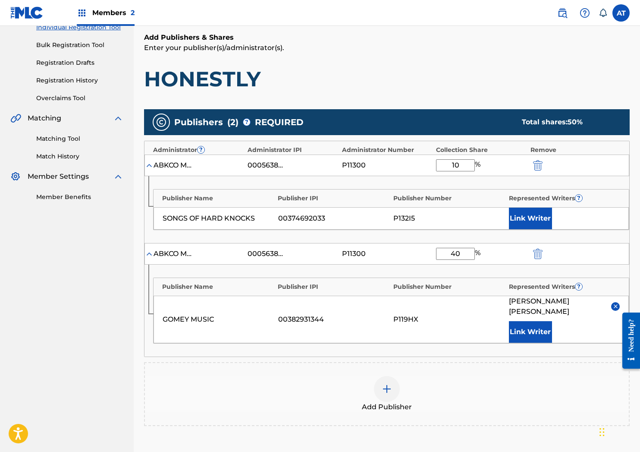
click at [538, 215] on button "Link Writer" at bounding box center [530, 218] width 43 height 22
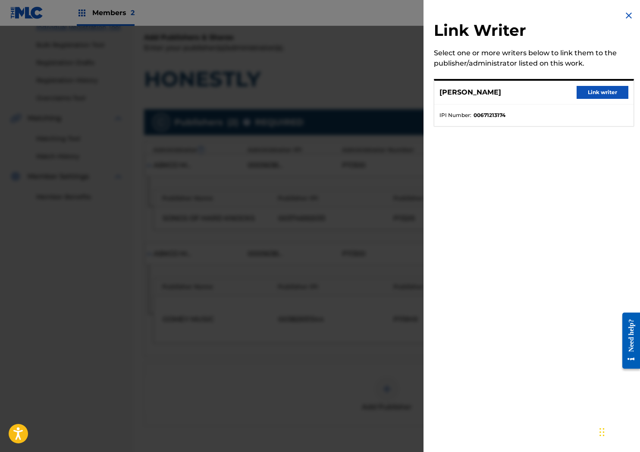
click at [597, 91] on button "Link writer" at bounding box center [603, 92] width 52 height 13
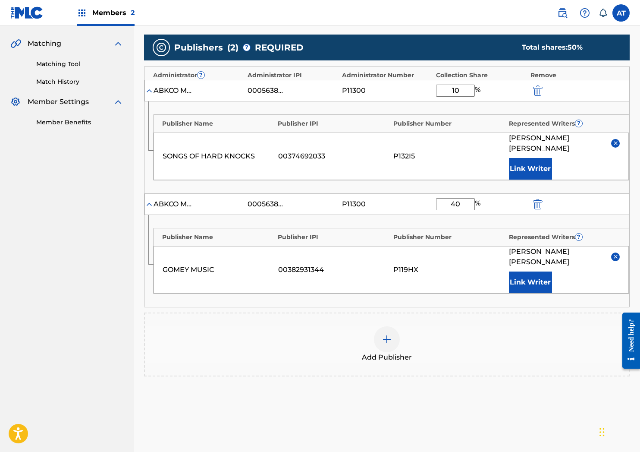
scroll to position [235, 0]
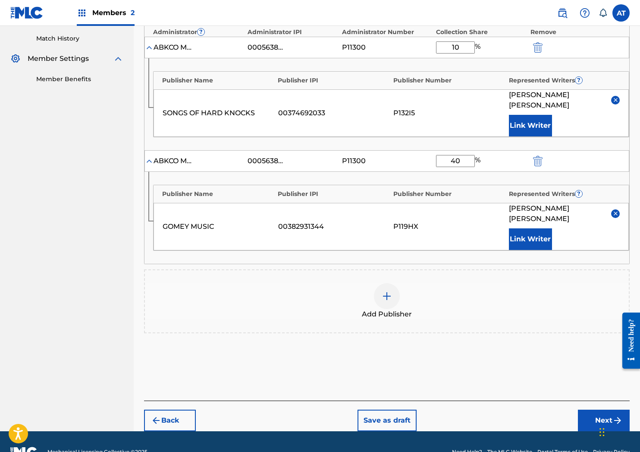
click at [590, 409] on button "Next" at bounding box center [604, 420] width 52 height 22
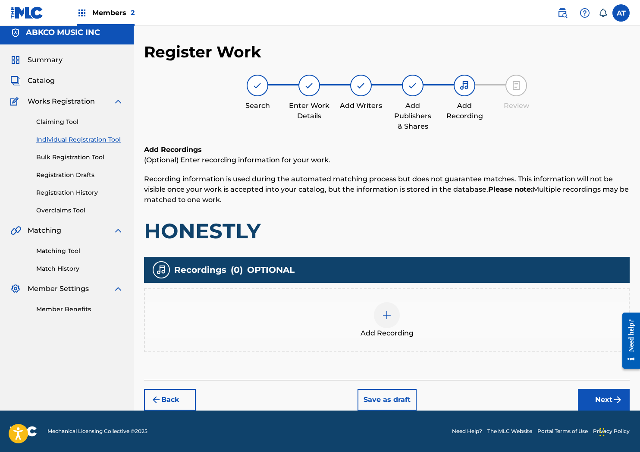
scroll to position [5, 0]
click at [356, 304] on div "Add Recording" at bounding box center [387, 320] width 484 height 36
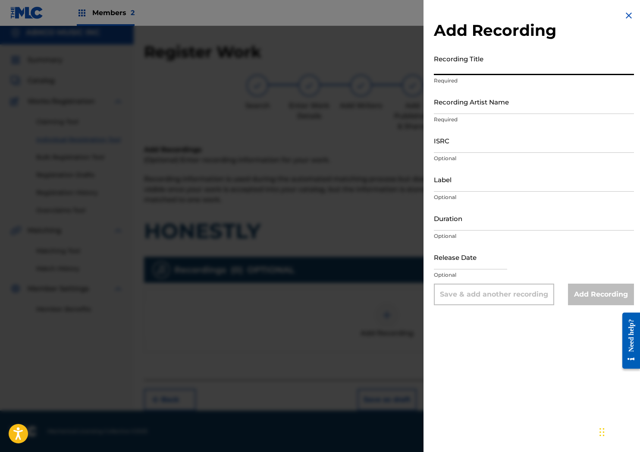
click at [519, 66] on input "Recording Title" at bounding box center [534, 62] width 200 height 25
type input "h"
type input "HONESTLY"
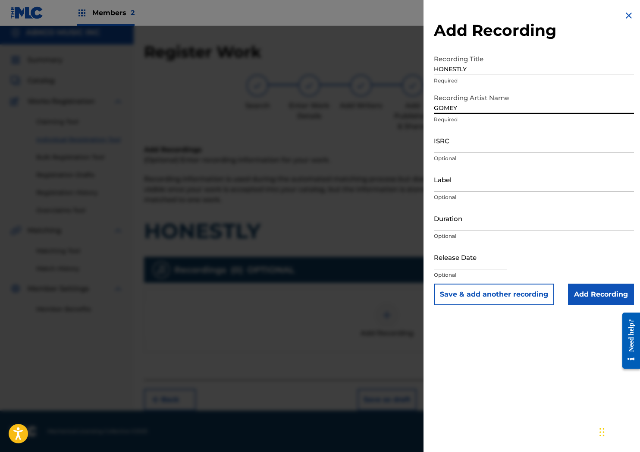
type input "GOMEY"
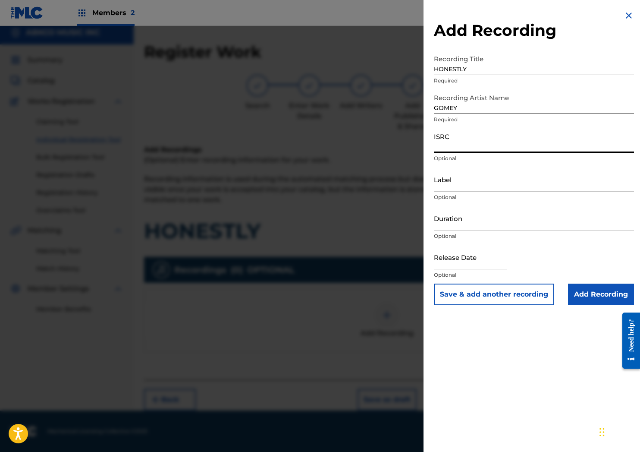
click at [454, 151] on input "ISRC" at bounding box center [534, 140] width 200 height 25
paste input "QZ9ND2505230"
type input "QZ9ND2505230"
click at [466, 223] on input "Duration" at bounding box center [534, 218] width 200 height 25
click at [462, 221] on input "Duration" at bounding box center [534, 218] width 200 height 25
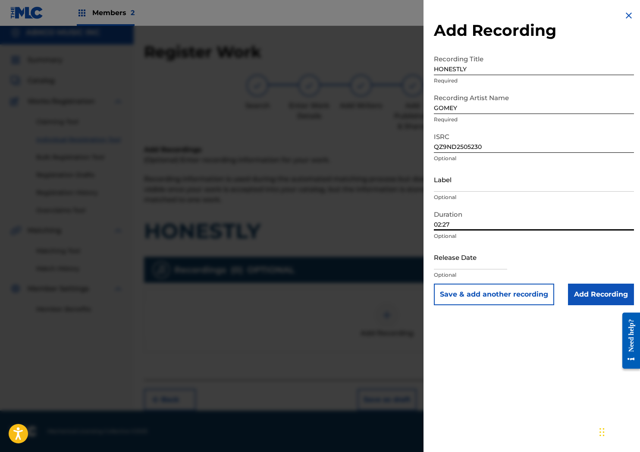
type input "02:27"
click at [499, 260] on input "text" at bounding box center [470, 257] width 73 height 25
select select "7"
select select "2025"
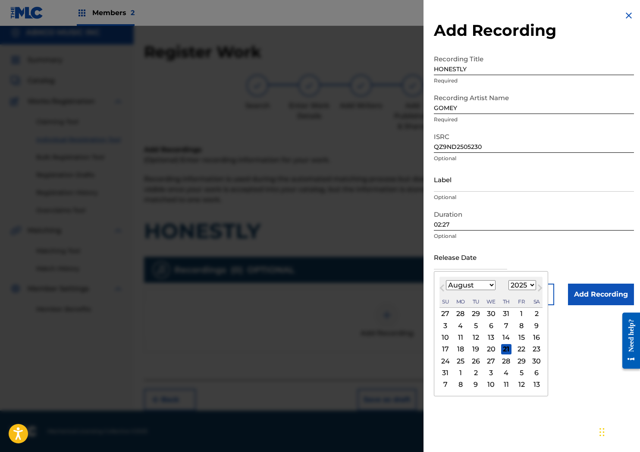
click at [449, 298] on div "Su" at bounding box center [445, 301] width 10 height 10
click at [443, 288] on span "Previous Month" at bounding box center [443, 289] width 0 height 13
click at [443, 287] on span "Previous Month" at bounding box center [443, 289] width 0 height 13
select select "4"
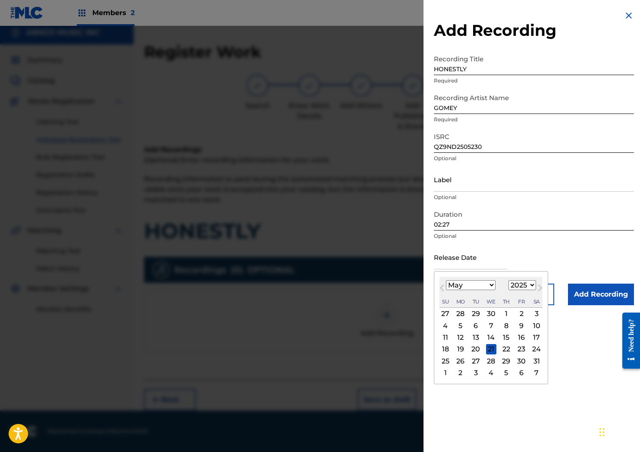
click at [521, 347] on div "23" at bounding box center [521, 349] width 10 height 10
type input "May 23 2025"
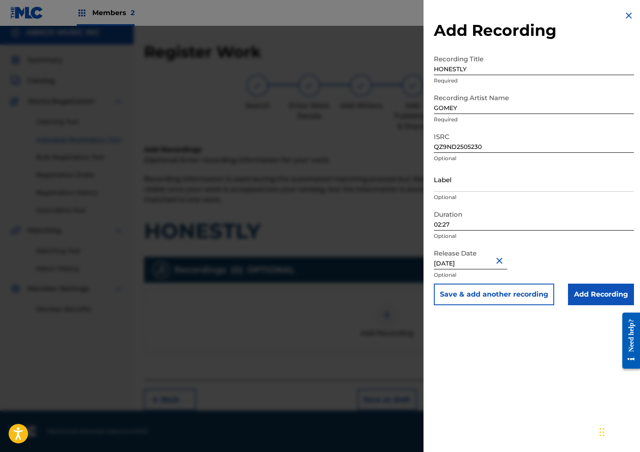
click at [594, 286] on input "Add Recording" at bounding box center [601, 294] width 66 height 22
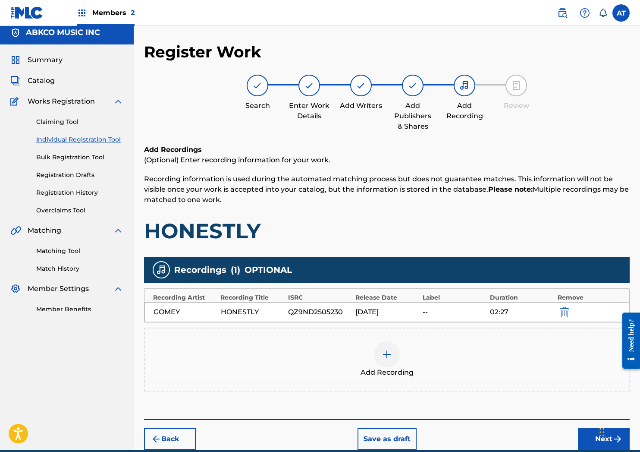
scroll to position [44, 0]
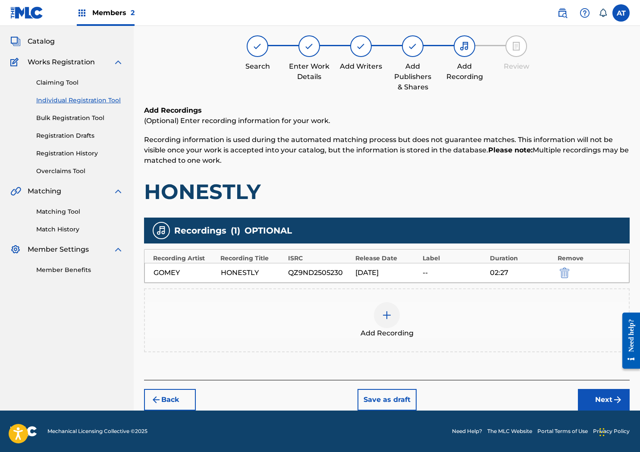
click at [585, 391] on button "Next" at bounding box center [604, 400] width 52 height 22
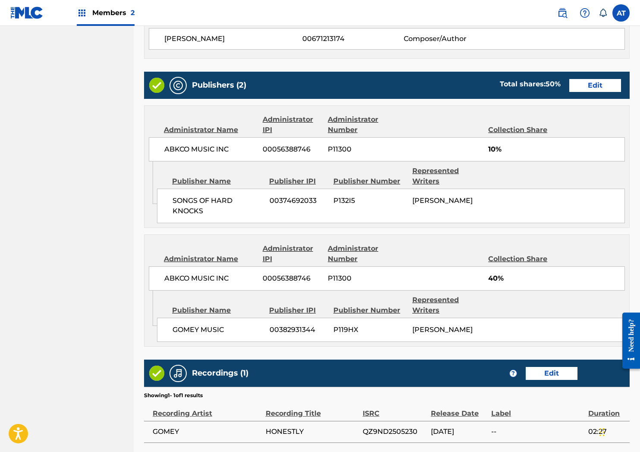
scroll to position [474, 0]
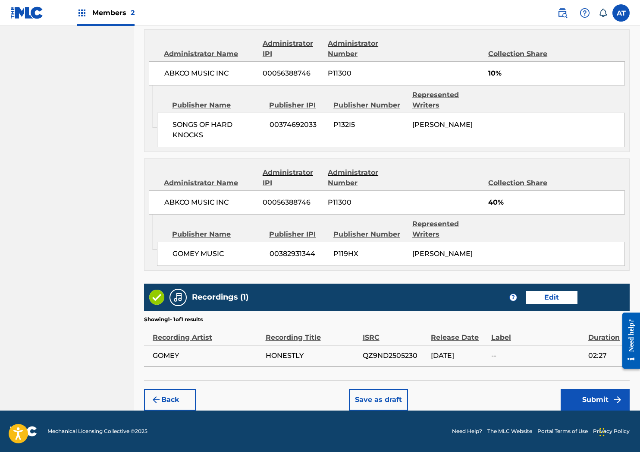
click at [578, 393] on button "Submit" at bounding box center [595, 400] width 69 height 22
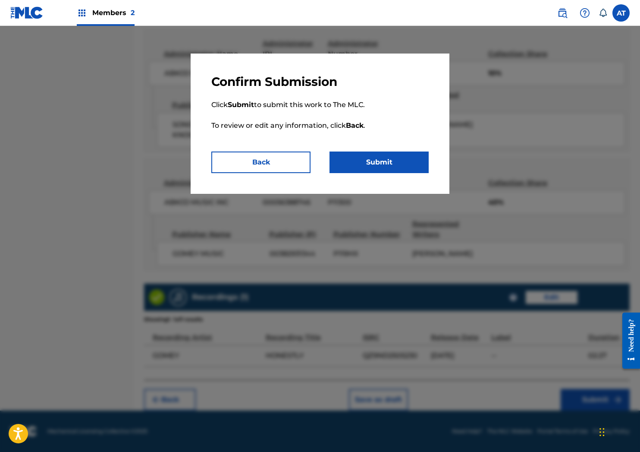
click at [355, 152] on button "Submit" at bounding box center [379, 162] width 99 height 22
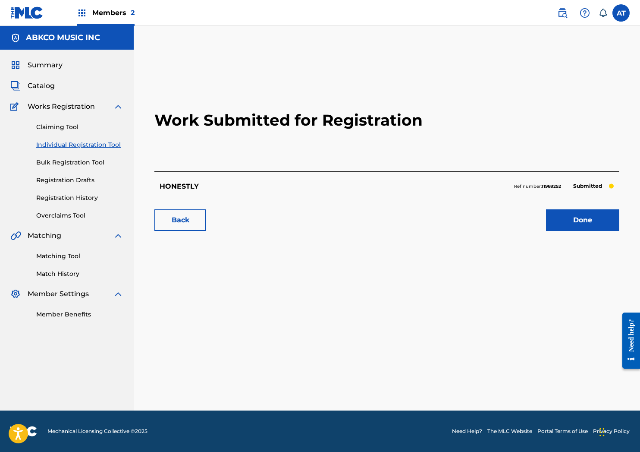
click at [172, 92] on h2 "Work Submitted for Registration" at bounding box center [386, 120] width 465 height 102
click at [603, 219] on link "Done" at bounding box center [582, 220] width 73 height 22
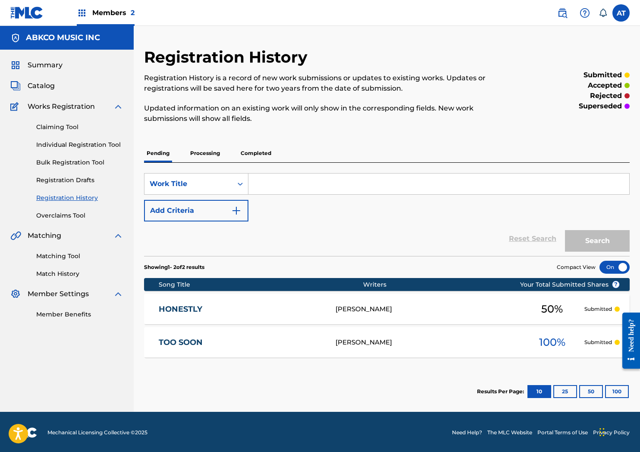
click at [79, 140] on link "Individual Registration Tool" at bounding box center [79, 144] width 87 height 9
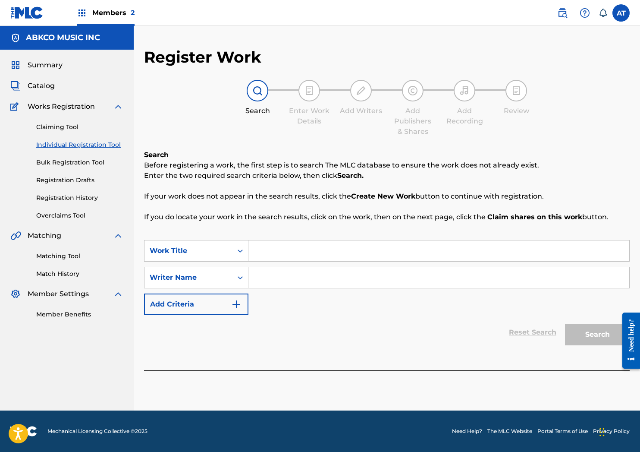
click at [293, 241] on input "Search Form" at bounding box center [438, 250] width 381 height 21
click at [290, 243] on input "rearvie" at bounding box center [438, 250] width 381 height 21
type input "rearview"
type input "gomey"
click at [565, 323] on button "Search" at bounding box center [597, 334] width 65 height 22
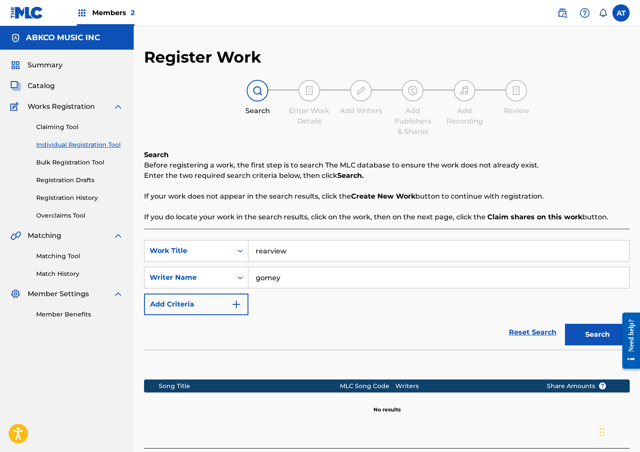
scroll to position [68, 0]
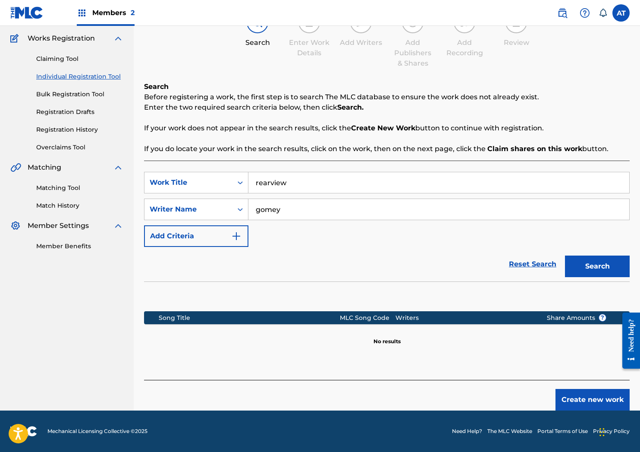
click at [577, 391] on button "Create new work" at bounding box center [593, 400] width 74 height 22
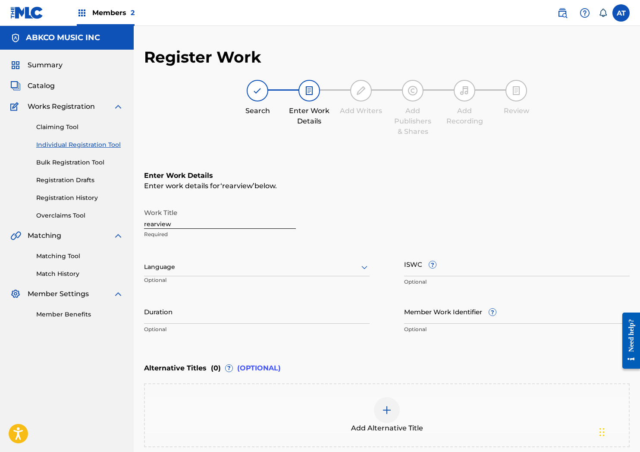
click at [169, 222] on input "rearview" at bounding box center [220, 216] width 152 height 25
drag, startPoint x: 175, startPoint y: 220, endPoint x: 72, endPoint y: 220, distance: 103.5
click at [81, 220] on main "ABKCO MUSIC INC Summary Catalog Works Registration Claiming Tool Individual Reg…" at bounding box center [320, 262] width 640 height 473
type input "REARVIEW"
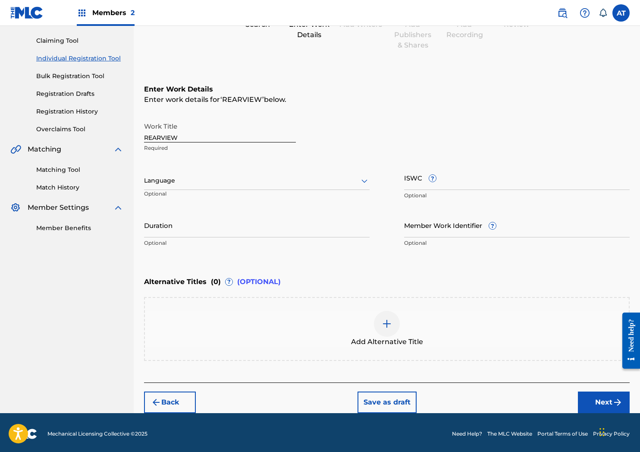
drag, startPoint x: 206, startPoint y: 237, endPoint x: 208, endPoint y: 231, distance: 6.7
click at [206, 237] on div "Duration Optional" at bounding box center [257, 232] width 226 height 39
click at [208, 230] on input "Duration" at bounding box center [257, 225] width 226 height 25
type input "03:01"
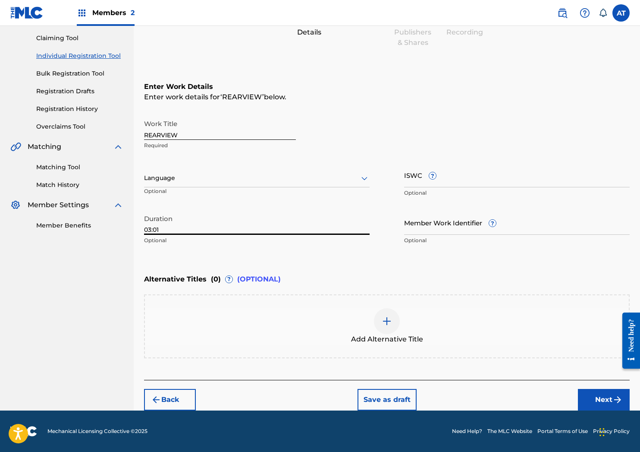
click at [612, 397] on img "submit" at bounding box center [617, 399] width 10 height 10
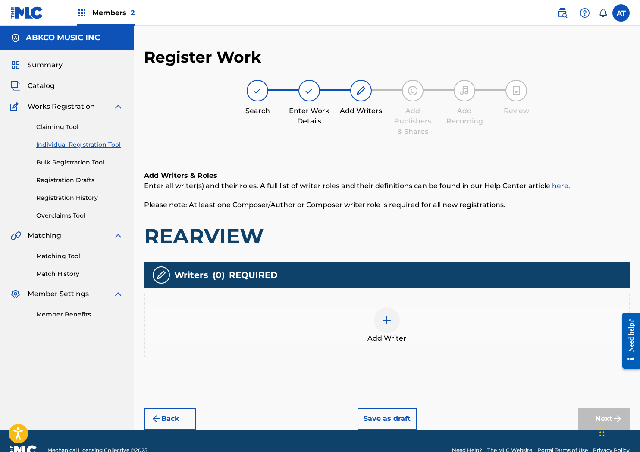
scroll to position [19, 0]
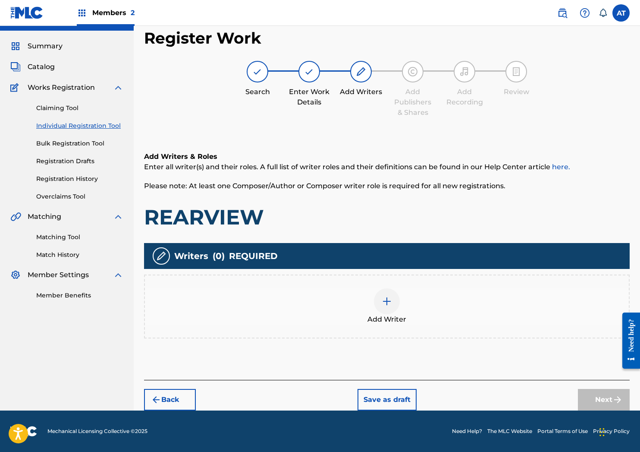
click at [241, 293] on div "Add Writer" at bounding box center [387, 306] width 484 height 36
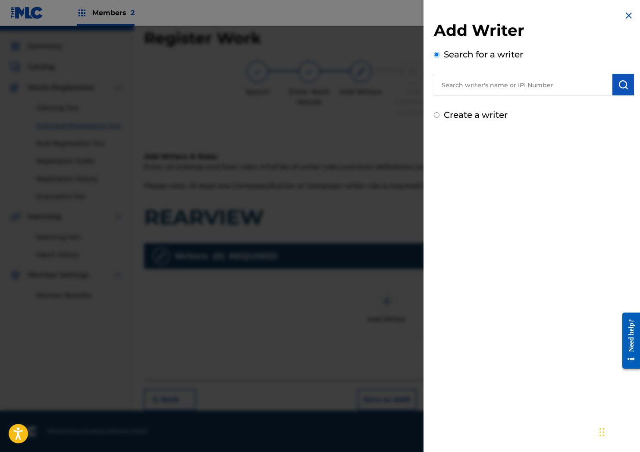
click at [468, 76] on input "text" at bounding box center [523, 85] width 179 height 22
click at [487, 89] on input "text" at bounding box center [523, 85] width 179 height 22
paste input "00671213174"
type input "00671213174"
click at [625, 84] on button "submit" at bounding box center [623, 85] width 22 height 22
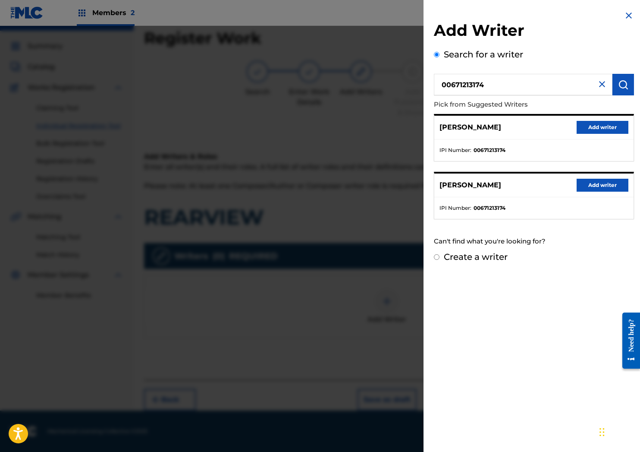
click at [612, 123] on button "Add writer" at bounding box center [603, 127] width 52 height 13
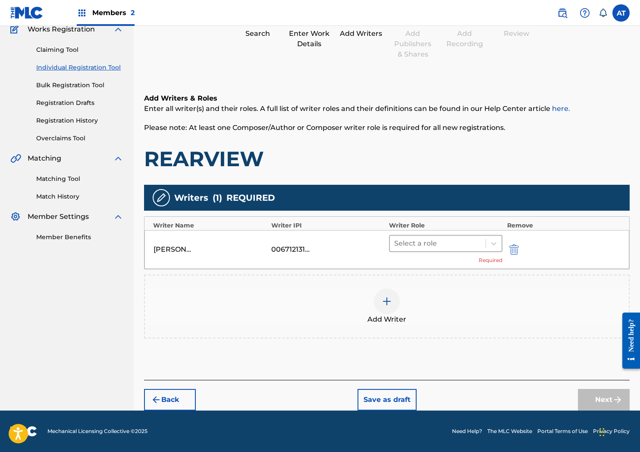
click at [434, 238] on div at bounding box center [437, 243] width 87 height 12
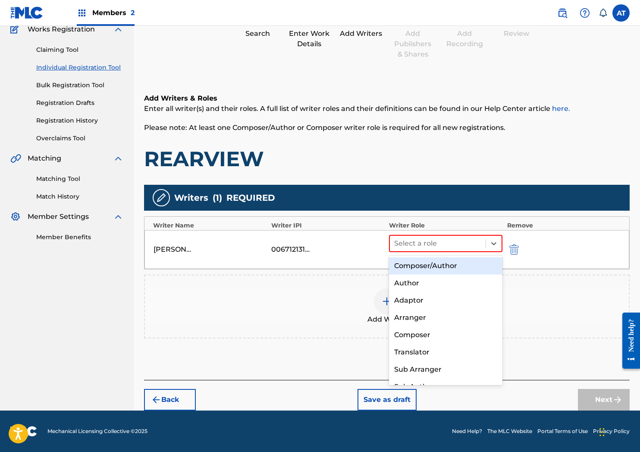
drag, startPoint x: 429, startPoint y: 266, endPoint x: 425, endPoint y: 274, distance: 9.3
click at [430, 266] on div "Composer/Author" at bounding box center [445, 265] width 113 height 17
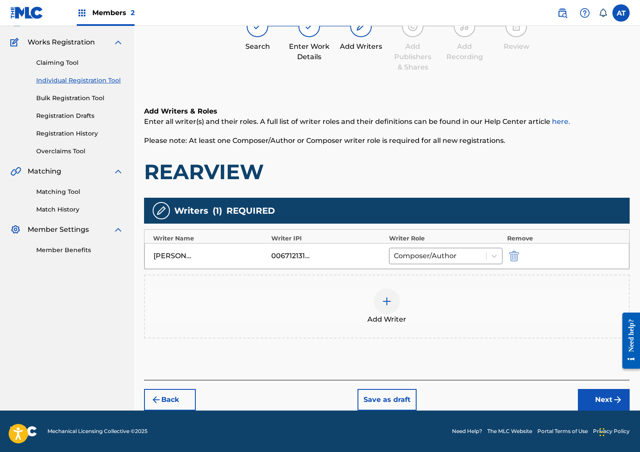
scroll to position [64, 0]
click at [431, 294] on div "Add Writer" at bounding box center [387, 306] width 484 height 36
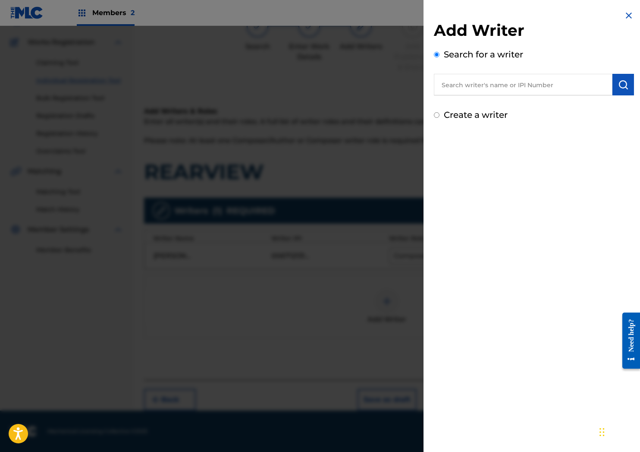
click at [404, 110] on div at bounding box center [320, 252] width 640 height 452
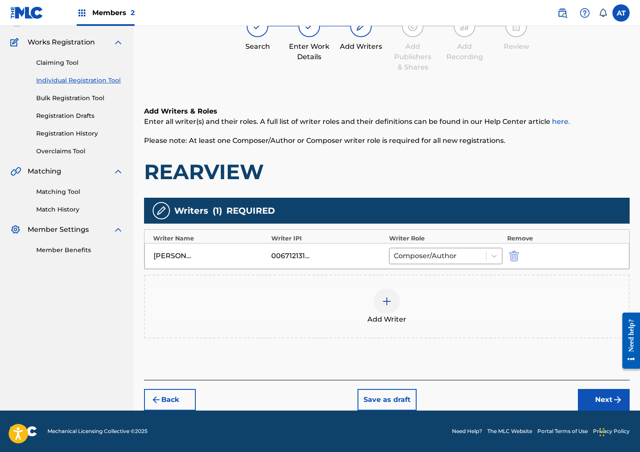
click at [587, 388] on div "Back Save as draft Next" at bounding box center [387, 395] width 486 height 31
click at [603, 395] on button "Next" at bounding box center [604, 400] width 52 height 22
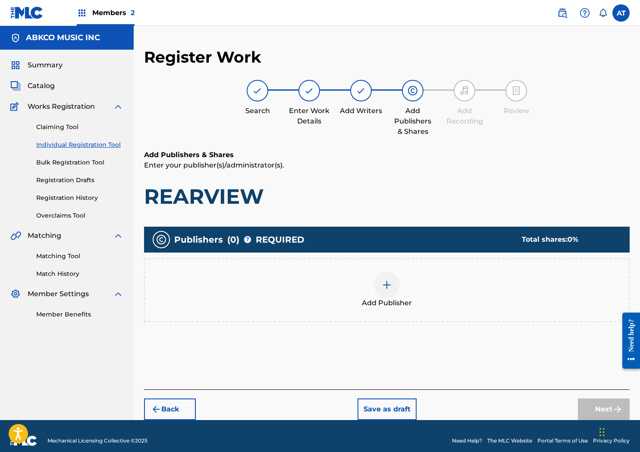
click at [340, 296] on div "Add Publisher" at bounding box center [387, 290] width 484 height 36
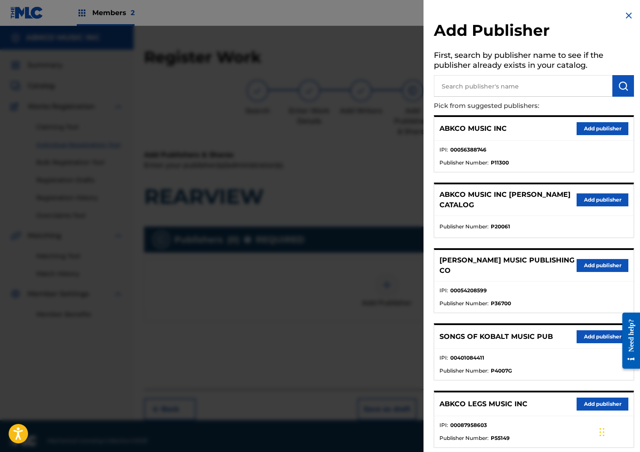
click at [511, 99] on p "Pick from suggested publishers:" at bounding box center [509, 106] width 151 height 19
click at [515, 90] on input "text" at bounding box center [523, 86] width 179 height 22
type input "GOMEY"
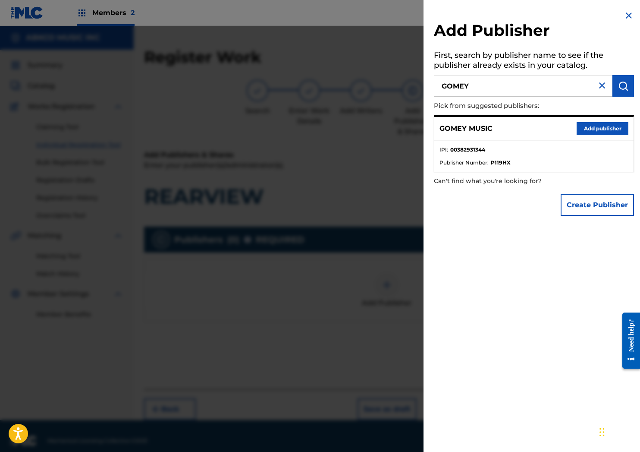
click at [603, 146] on li "IPI : 00382931344" at bounding box center [534, 152] width 189 height 13
click at [603, 137] on div "GOMEY MUSIC Add publisher" at bounding box center [533, 129] width 199 height 24
click at [603, 126] on button "Add publisher" at bounding box center [603, 128] width 52 height 13
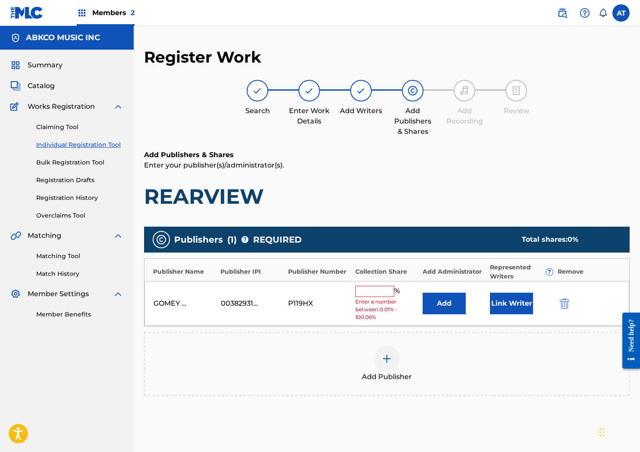
scroll to position [83, 0]
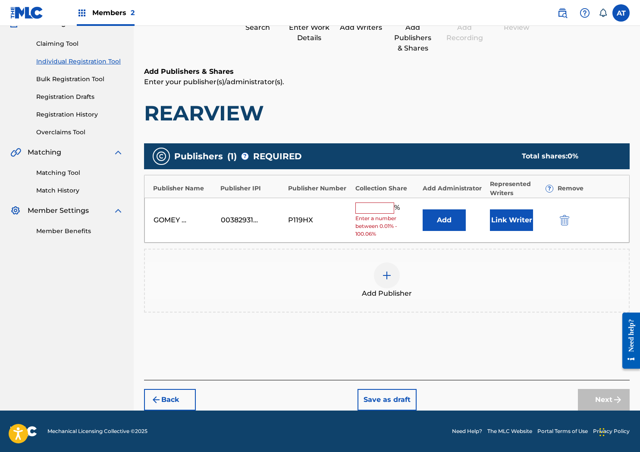
click at [376, 200] on div "GOMEY MUSIC 00382931344 P119HX % Enter a number between 0.01% - 100.06% Add Lin…" at bounding box center [386, 220] width 485 height 45
click at [443, 223] on button "Add" at bounding box center [444, 220] width 43 height 22
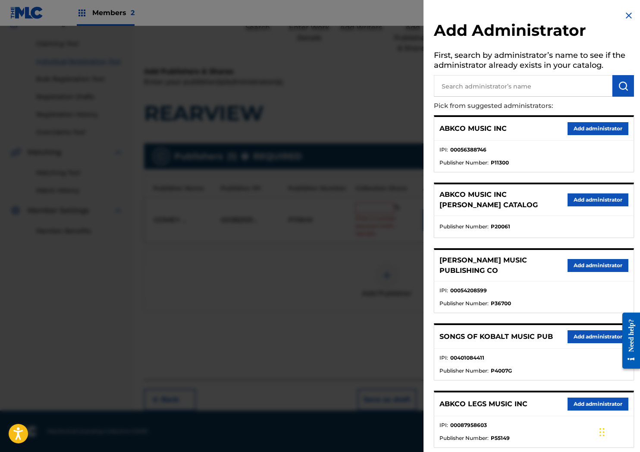
click at [558, 123] on div "ABKCO MUSIC INC Add administrator" at bounding box center [533, 129] width 199 height 24
click at [571, 126] on button "Add administrator" at bounding box center [598, 128] width 61 height 13
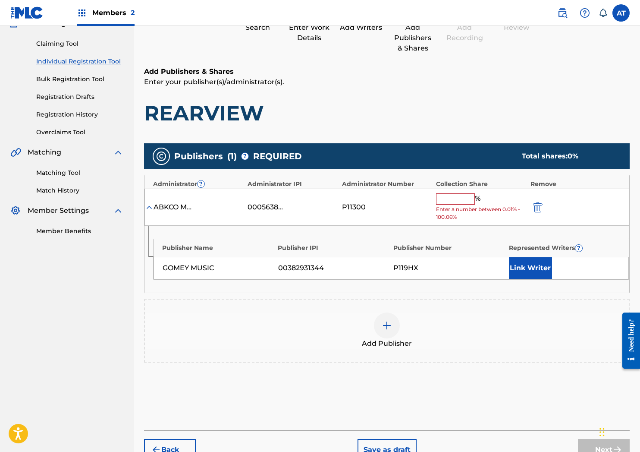
click at [462, 204] on input "text" at bounding box center [455, 198] width 39 height 11
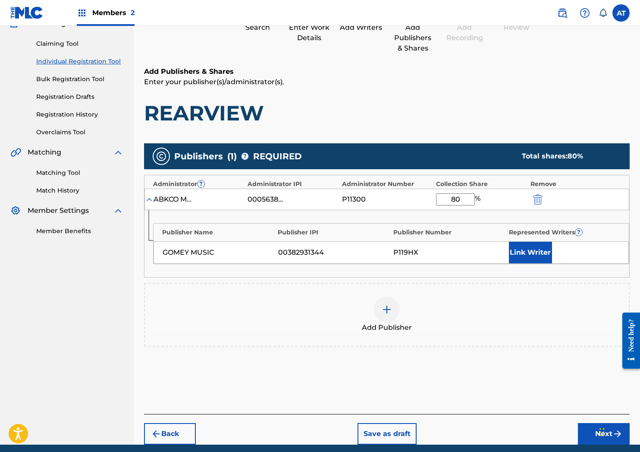
type input "80"
click at [531, 261] on button "Link Writer" at bounding box center [530, 253] width 43 height 22
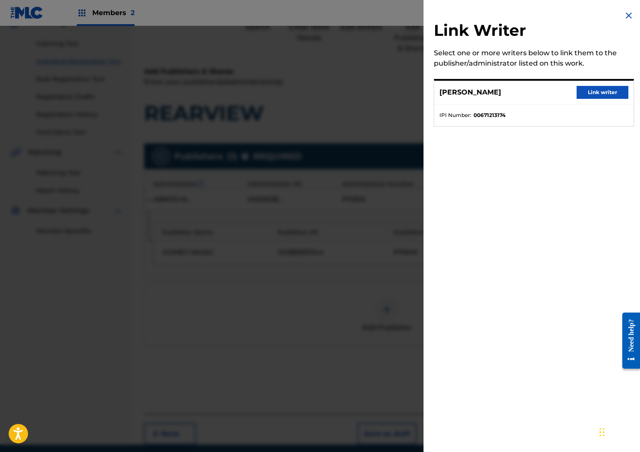
click at [594, 91] on button "Link writer" at bounding box center [603, 92] width 52 height 13
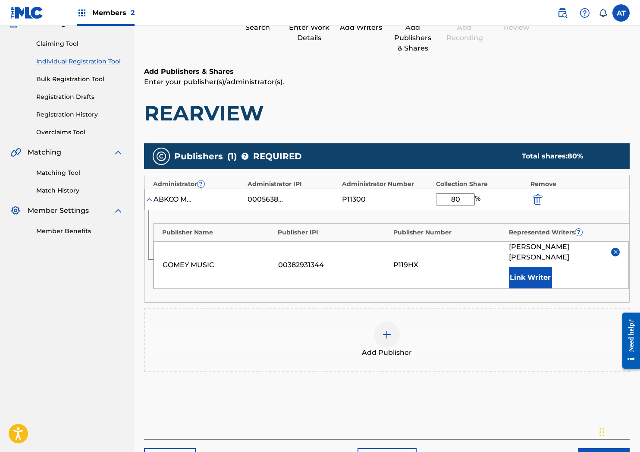
scroll to position [126, 0]
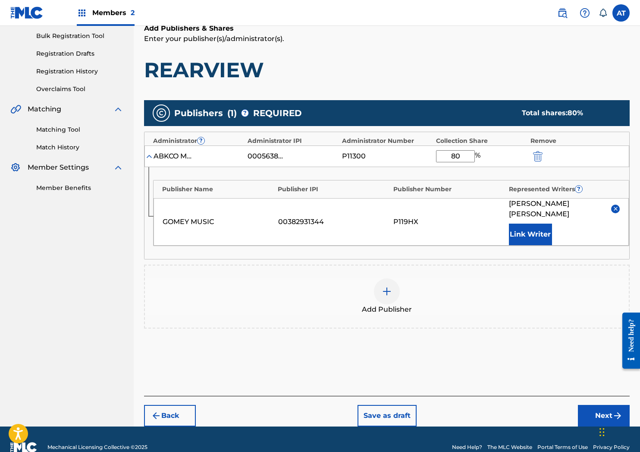
click at [389, 319] on div "Publishers ( 1 ) ? REQUIRED Total shares: 80 % Administrator ? Administrator IP…" at bounding box center [387, 218] width 486 height 237
click at [406, 304] on span "Add Publisher" at bounding box center [387, 309] width 50 height 10
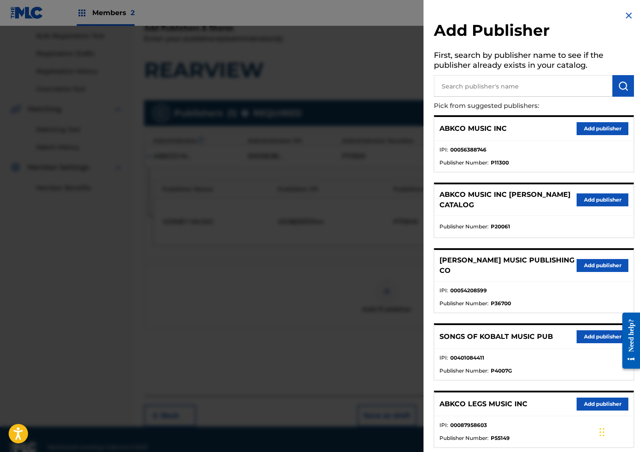
click at [498, 85] on input "text" at bounding box center [523, 86] width 179 height 22
type input "SONGS OF"
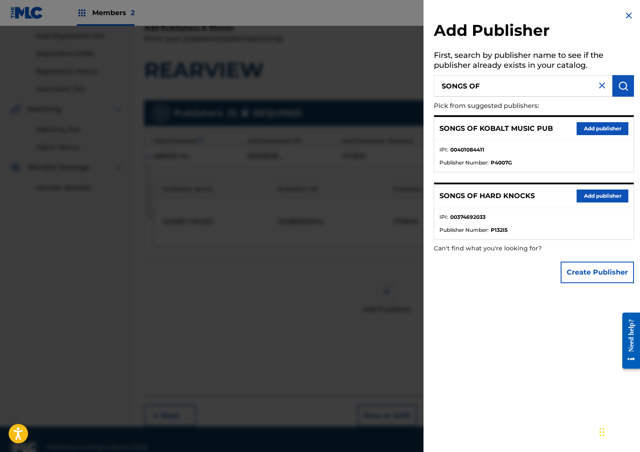
drag, startPoint x: 606, startPoint y: 195, endPoint x: 572, endPoint y: 206, distance: 35.2
click at [606, 195] on button "Add publisher" at bounding box center [603, 195] width 52 height 13
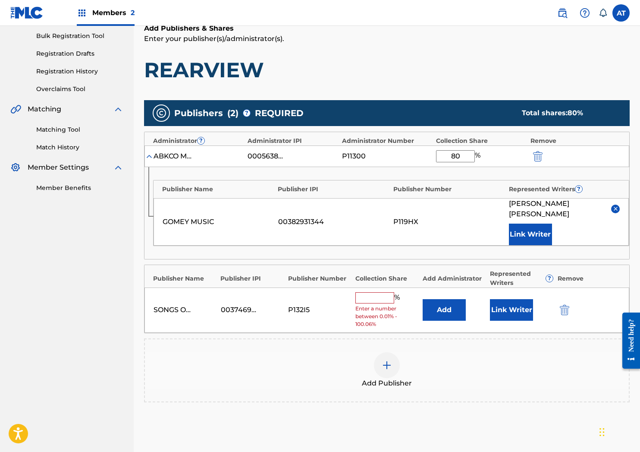
scroll to position [206, 0]
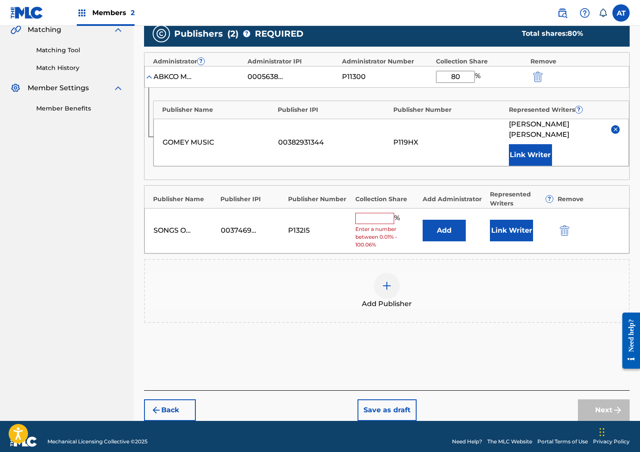
click at [445, 220] on button "Add" at bounding box center [444, 231] width 43 height 22
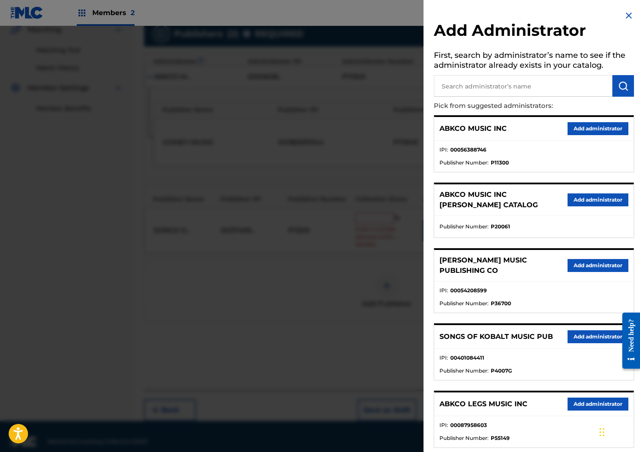
click at [594, 119] on div "ABKCO MUSIC INC Add administrator" at bounding box center [533, 129] width 199 height 24
click at [591, 126] on button "Add administrator" at bounding box center [598, 128] width 61 height 13
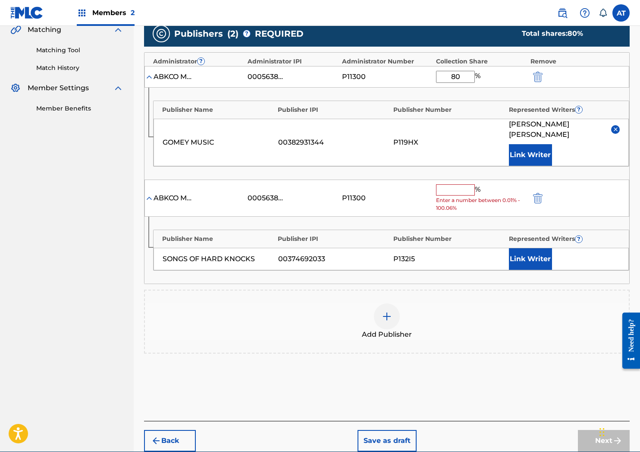
drag, startPoint x: 479, startPoint y: 181, endPoint x: 471, endPoint y: 181, distance: 8.2
click at [476, 184] on span "%" at bounding box center [479, 189] width 8 height 11
click at [455, 184] on input "text" at bounding box center [455, 189] width 39 height 11
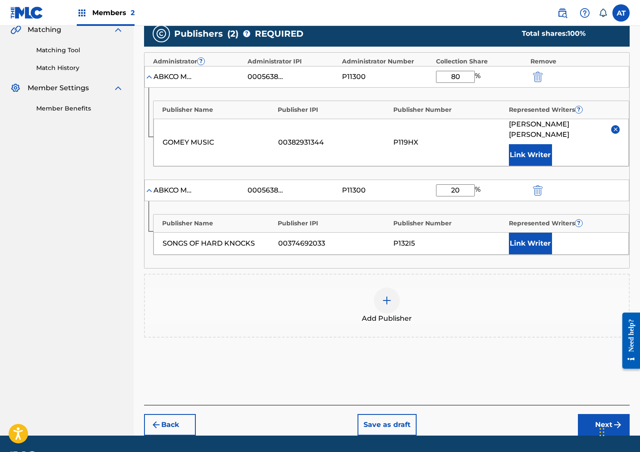
type input "20"
click at [531, 243] on button "Link Writer" at bounding box center [530, 243] width 43 height 22
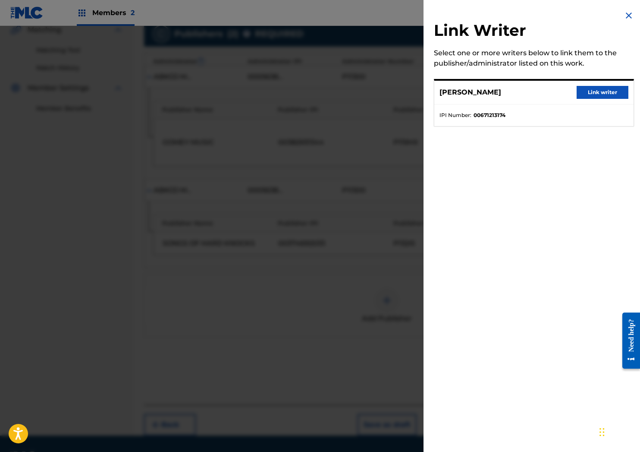
click at [539, 227] on div "Link Writer Select one or more writers below to link them to the publisher/admi…" at bounding box center [534, 226] width 221 height 452
drag, startPoint x: 571, startPoint y: 96, endPoint x: 582, endPoint y: 91, distance: 12.4
click at [571, 96] on div "MICHAEL LOUIS GOMES Link writer" at bounding box center [533, 93] width 199 height 24
click at [559, 103] on div "MICHAEL LOUIS GOMES Link writer" at bounding box center [533, 93] width 199 height 24
click at [581, 94] on button "Link writer" at bounding box center [603, 92] width 52 height 13
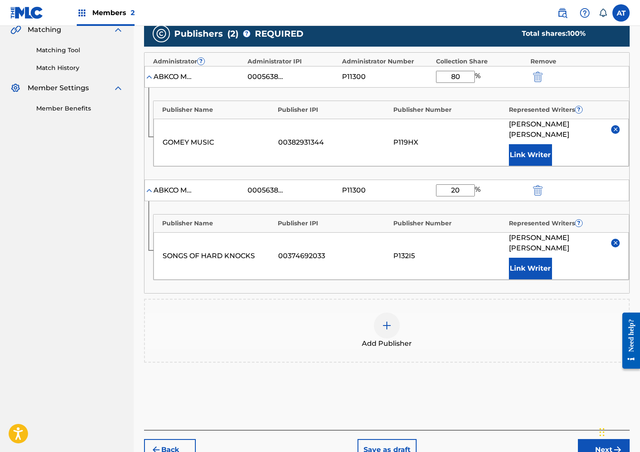
scroll to position [235, 0]
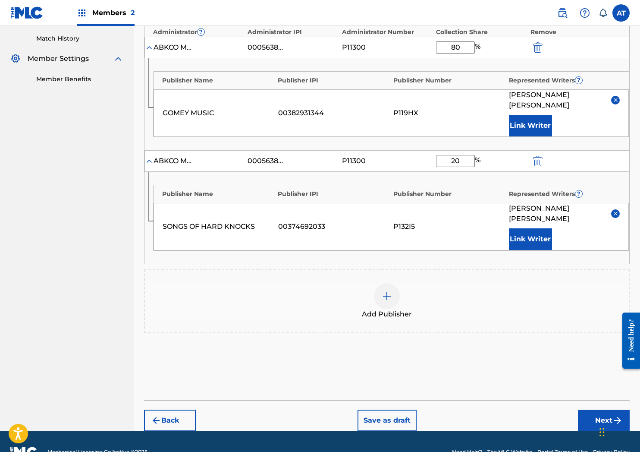
click at [605, 409] on button "Next" at bounding box center [604, 420] width 52 height 22
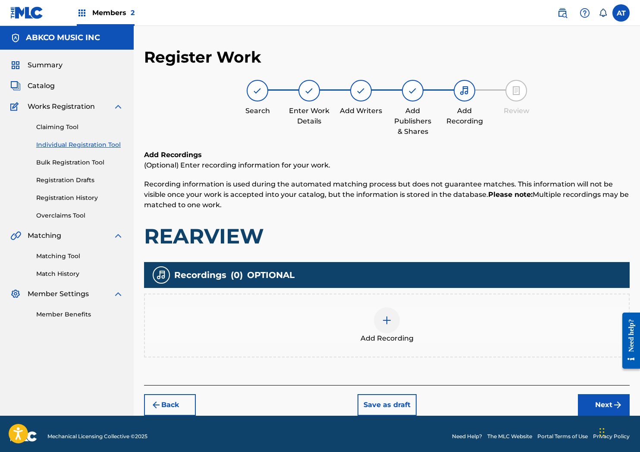
scroll to position [5, 0]
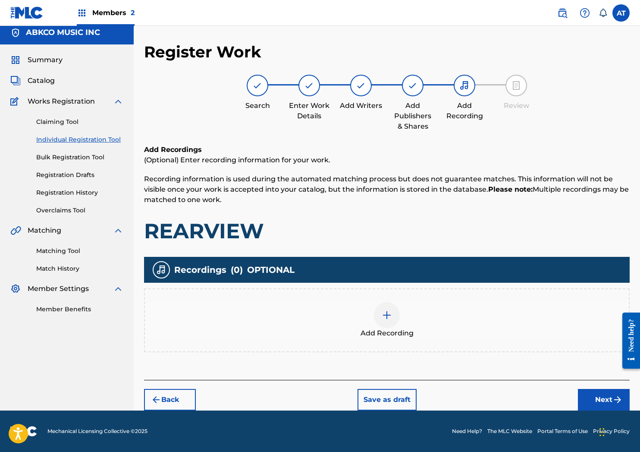
click at [410, 305] on div "Add Recording" at bounding box center [387, 320] width 484 height 36
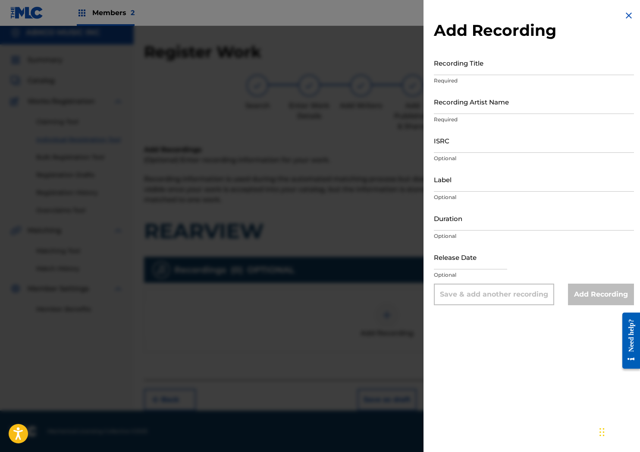
click at [489, 15] on div "Add Recording Recording Title Required Recording Artist Name Required ISRC Opti…" at bounding box center [534, 157] width 221 height 315
drag, startPoint x: 488, startPoint y: 45, endPoint x: 483, endPoint y: 53, distance: 9.3
click at [487, 46] on div "Add Recording Recording Title Required Recording Artist Name Required ISRC Opti…" at bounding box center [534, 157] width 221 height 315
click at [480, 57] on input "Recording Title" at bounding box center [534, 62] width 200 height 25
type input "REARVIEW"
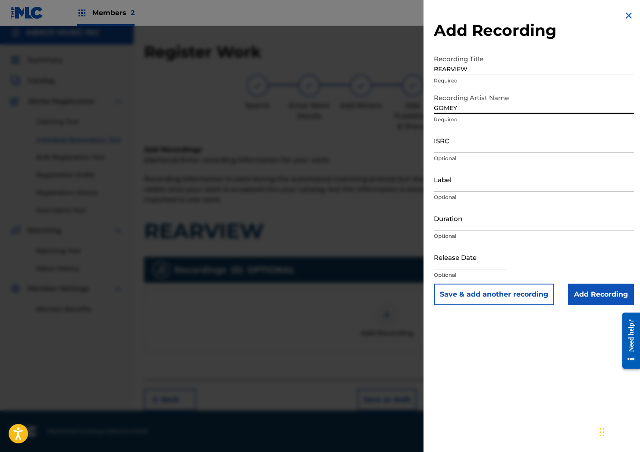
type input "GOMEY"
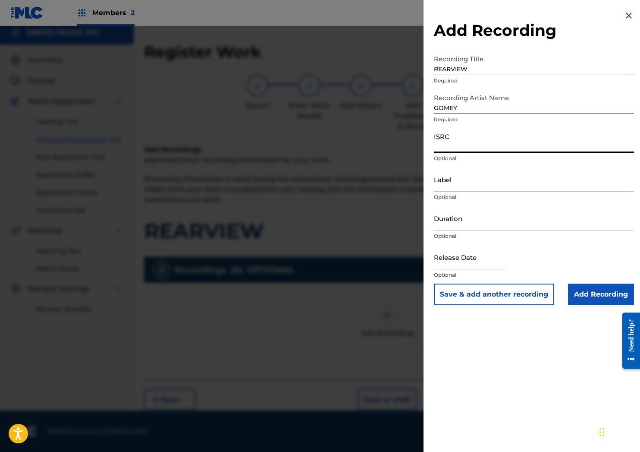
click at [479, 147] on input "ISRC" at bounding box center [534, 140] width 200 height 25
paste input "QZ9ND2507110"
type input "QZ9ND2507110"
click at [457, 224] on input "Duration" at bounding box center [534, 218] width 200 height 25
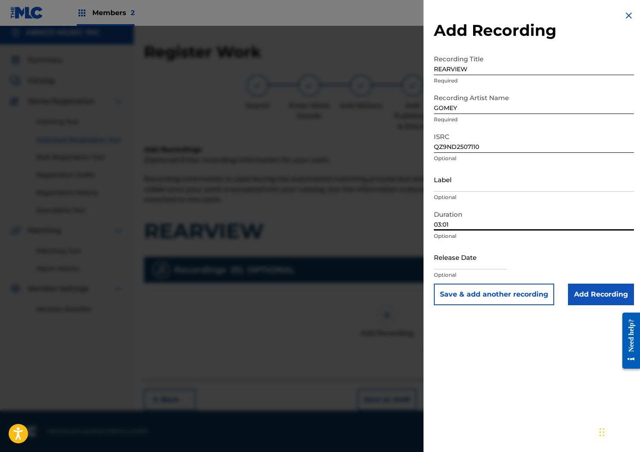
type input "03:01"
click at [481, 257] on input "text" at bounding box center [470, 257] width 73 height 25
select select "7"
select select "2025"
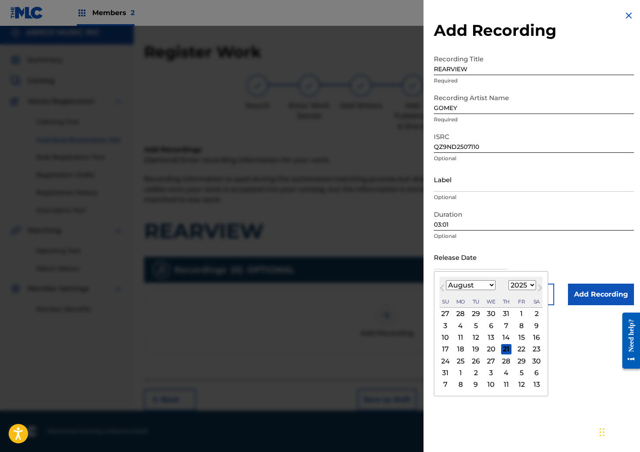
click at [453, 277] on div "August 2025 January February March April May June July August September October…" at bounding box center [491, 291] width 103 height 31
click at [440, 289] on button "Previous Month" at bounding box center [442, 290] width 14 height 14
select select "6"
click at [522, 329] on div "11" at bounding box center [521, 325] width 10 height 10
type input "July 11 2025"
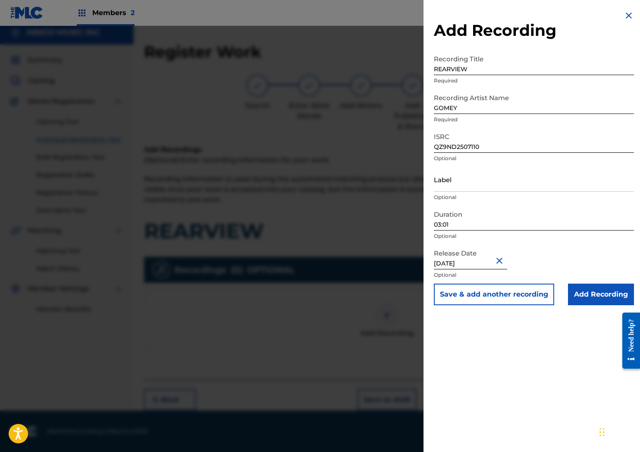
click at [606, 283] on div "Release Date July 11 2025 Optional" at bounding box center [534, 264] width 200 height 39
click at [605, 289] on input "Add Recording" at bounding box center [601, 294] width 66 height 22
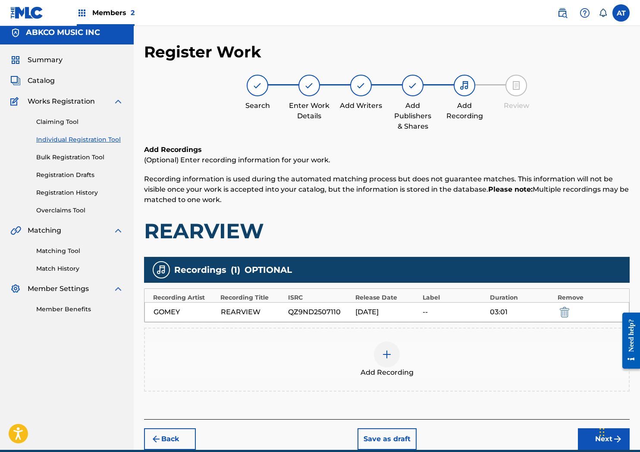
scroll to position [44, 0]
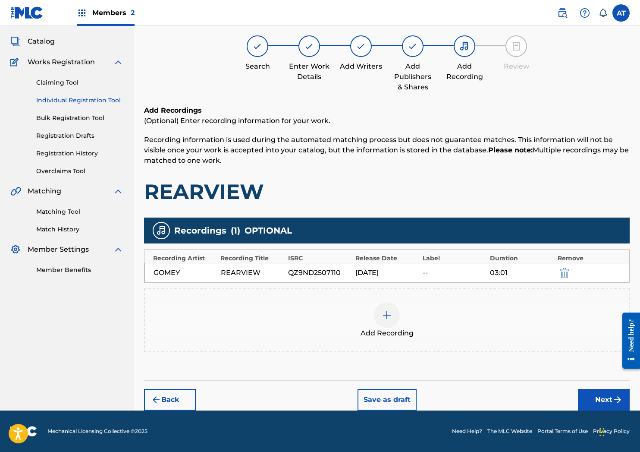
click at [614, 398] on img "submit" at bounding box center [617, 399] width 10 height 10
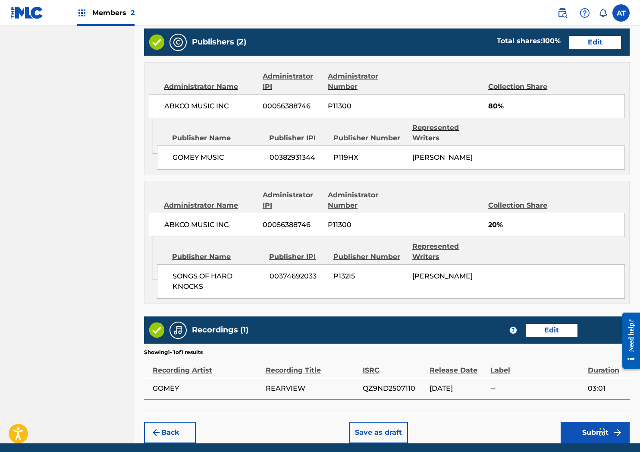
scroll to position [474, 0]
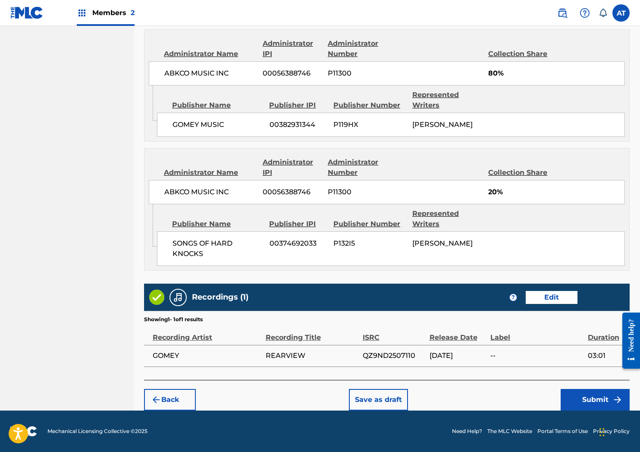
click at [585, 396] on button "Submit" at bounding box center [595, 400] width 69 height 22
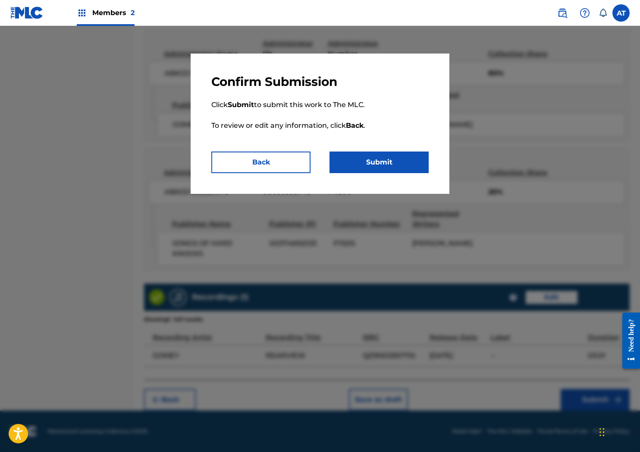
click at [396, 155] on button "Submit" at bounding box center [379, 162] width 99 height 22
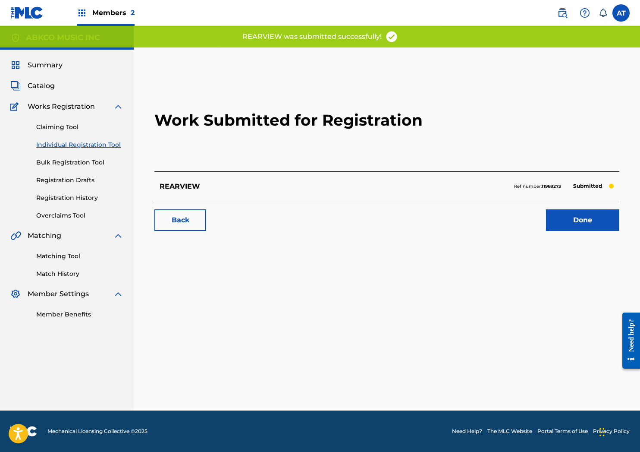
click at [570, 200] on div "REARVIEW Ref number: 11968273 Submitted" at bounding box center [386, 185] width 465 height 29
click at [558, 214] on link "Done" at bounding box center [582, 220] width 73 height 22
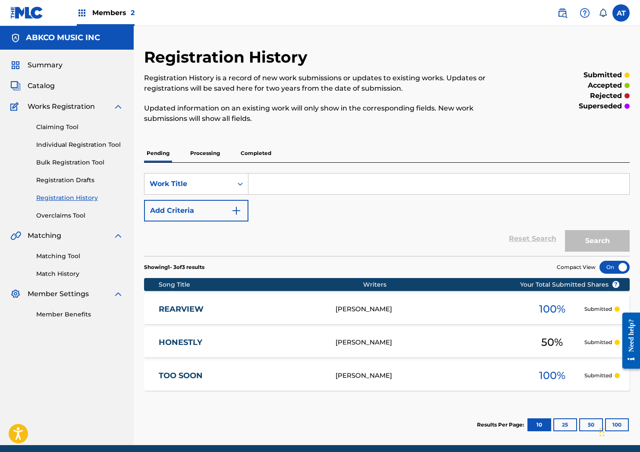
click at [57, 139] on div "Claiming Tool Individual Registration Tool Bulk Registration Tool Registration …" at bounding box center [66, 166] width 113 height 108
click at [57, 140] on link "Individual Registration Tool" at bounding box center [79, 144] width 87 height 9
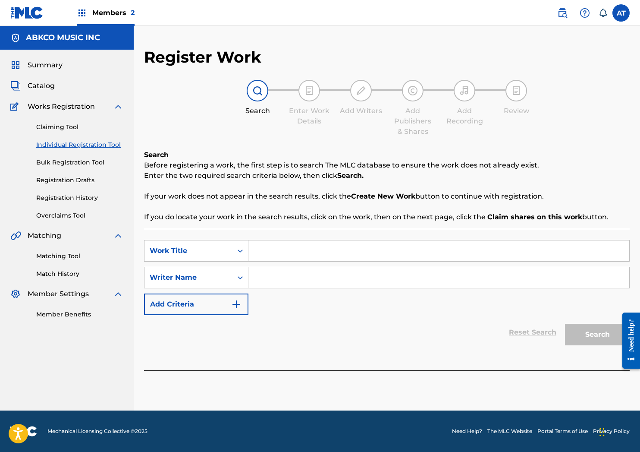
click at [290, 258] on input "Search Form" at bounding box center [438, 250] width 381 height 21
drag, startPoint x: 288, startPoint y: 256, endPoint x: 286, endPoint y: 241, distance: 14.9
click at [286, 244] on input "Search Form" at bounding box center [438, 250] width 381 height 21
click at [260, 247] on input "Search Form" at bounding box center [438, 250] width 381 height 21
type input "nevertheless"
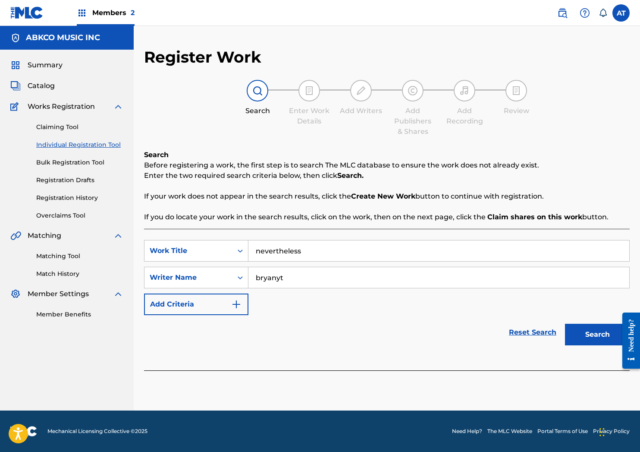
click at [565, 323] on button "Search" at bounding box center [597, 334] width 65 height 22
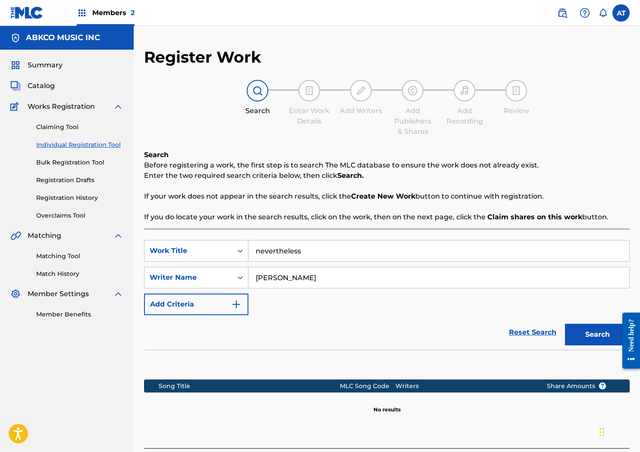
type input "bryant"
click at [565, 323] on button "Search" at bounding box center [597, 334] width 65 height 22
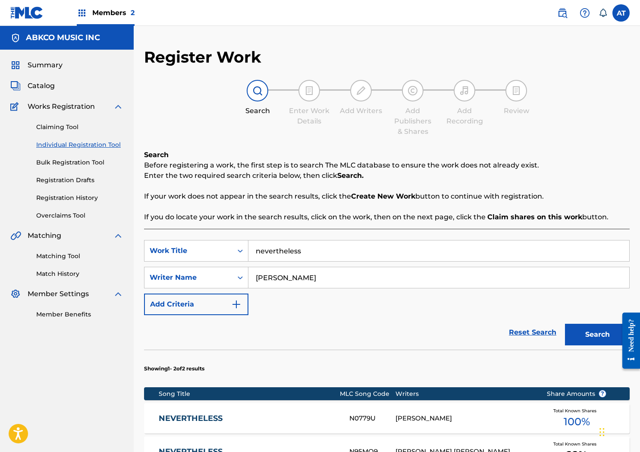
scroll to position [129, 0]
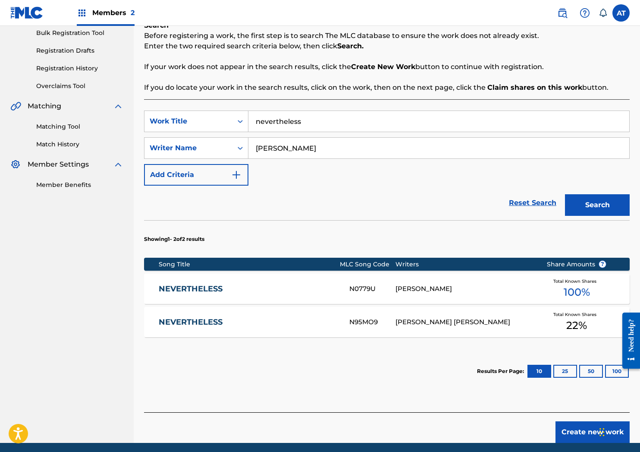
click at [312, 327] on div "NEVERTHELESS N95MO9 DARIUS MICHEAL BRYANT Total Known Shares 22 %" at bounding box center [387, 322] width 486 height 30
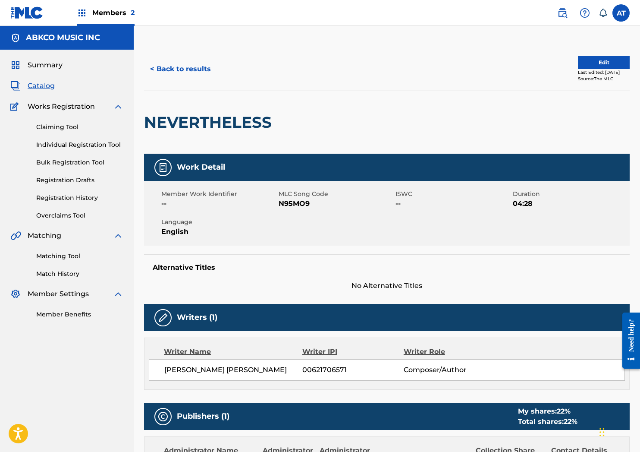
click at [202, 72] on button "< Back to results" at bounding box center [180, 69] width 73 height 22
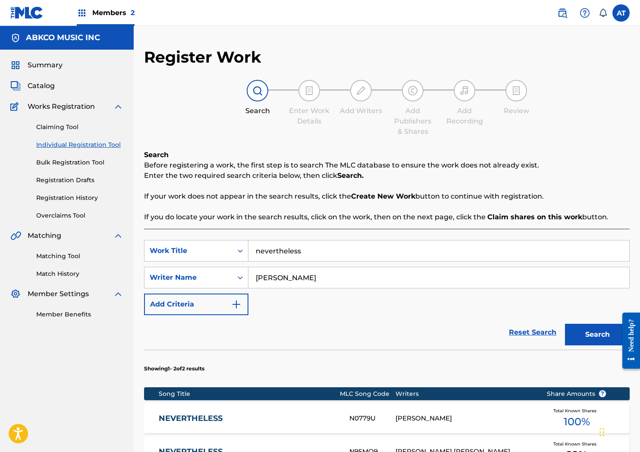
click at [60, 64] on span "Summary" at bounding box center [45, 65] width 35 height 10
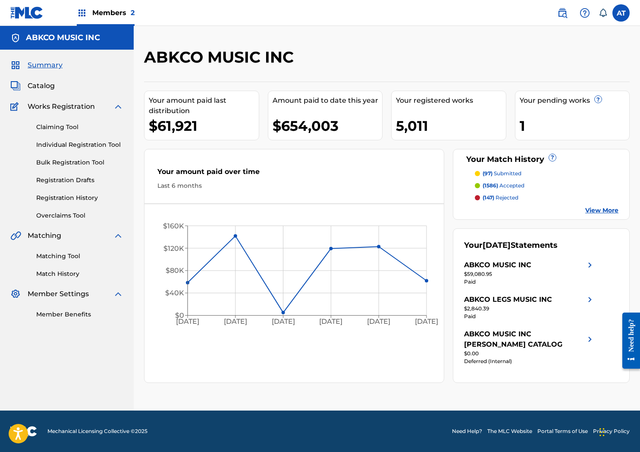
click at [569, 17] on link at bounding box center [562, 12] width 17 height 17
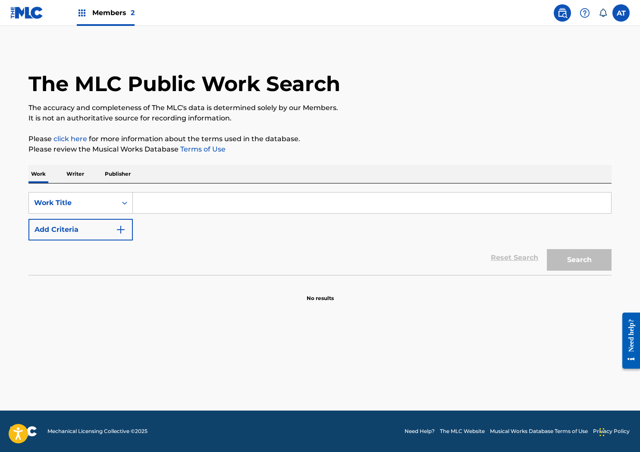
click at [567, 16] on img at bounding box center [562, 13] width 10 height 10
click at [145, 234] on div "SearchWithCriteria40ee5747-34cf-4976-b64e-0b7dc5b4965f Work Title Add Criteria" at bounding box center [319, 216] width 583 height 48
click at [173, 204] on input "Search Form" at bounding box center [372, 202] width 478 height 21
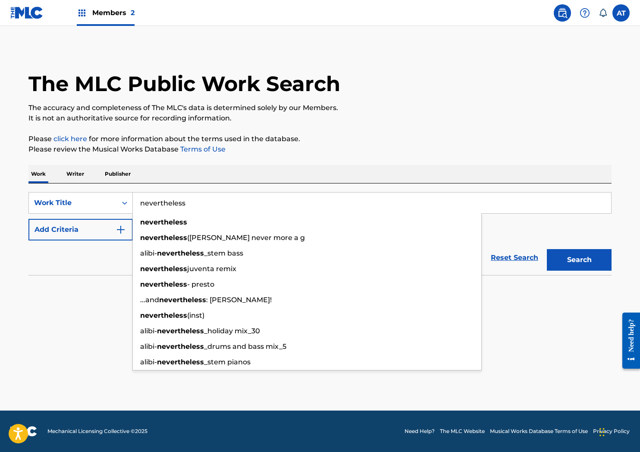
type input "nevertheless"
click at [28, 219] on button "Add Criteria" at bounding box center [80, 230] width 104 height 22
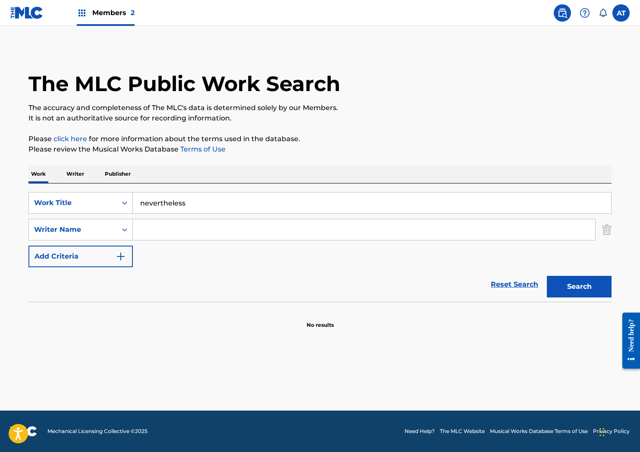
click at [308, 238] on input "Search Form" at bounding box center [364, 229] width 462 height 21
type input "d"
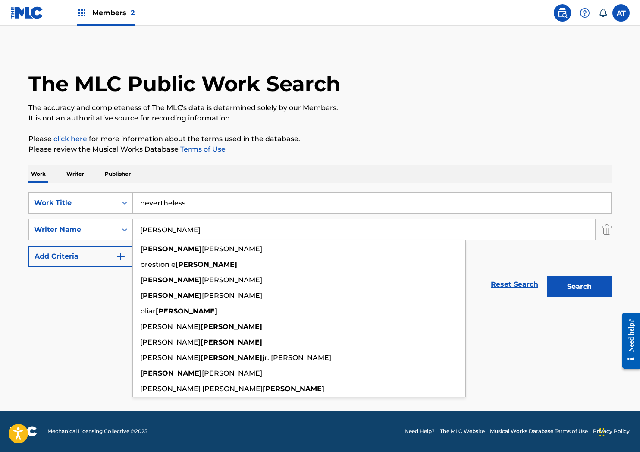
type input "bryant"
click at [547, 276] on button "Search" at bounding box center [579, 287] width 65 height 22
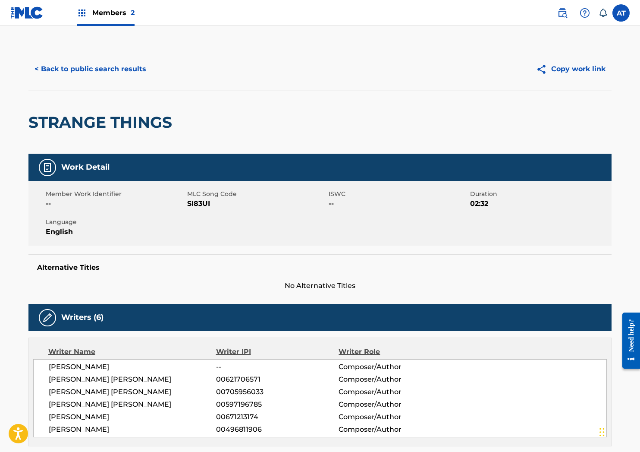
click at [433, 81] on div "< Back to public search results Copy work link" at bounding box center [319, 68] width 583 height 43
click at [78, 62] on button "< Back to public search results" at bounding box center [90, 69] width 124 height 22
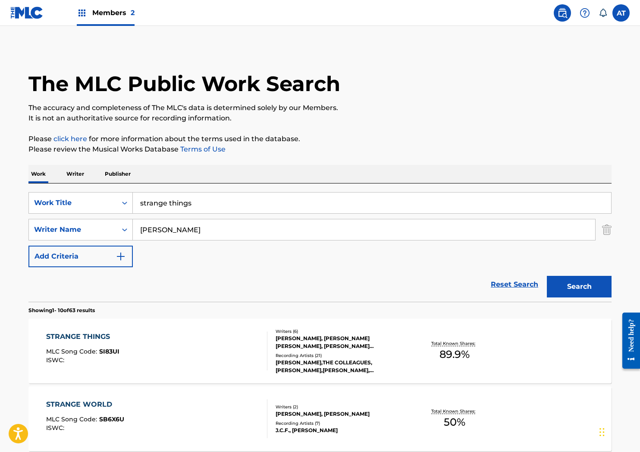
click at [324, 356] on div "Recording Artists ( 21 )" at bounding box center [341, 355] width 130 height 6
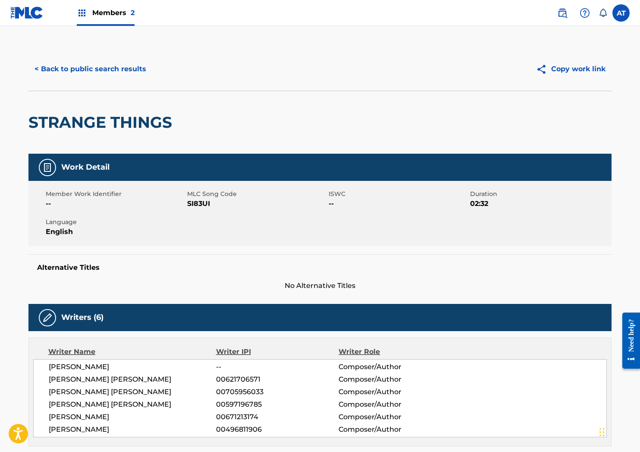
click at [106, 76] on button "< Back to public search results" at bounding box center [90, 69] width 124 height 22
